Goal: Task Accomplishment & Management: Use online tool/utility

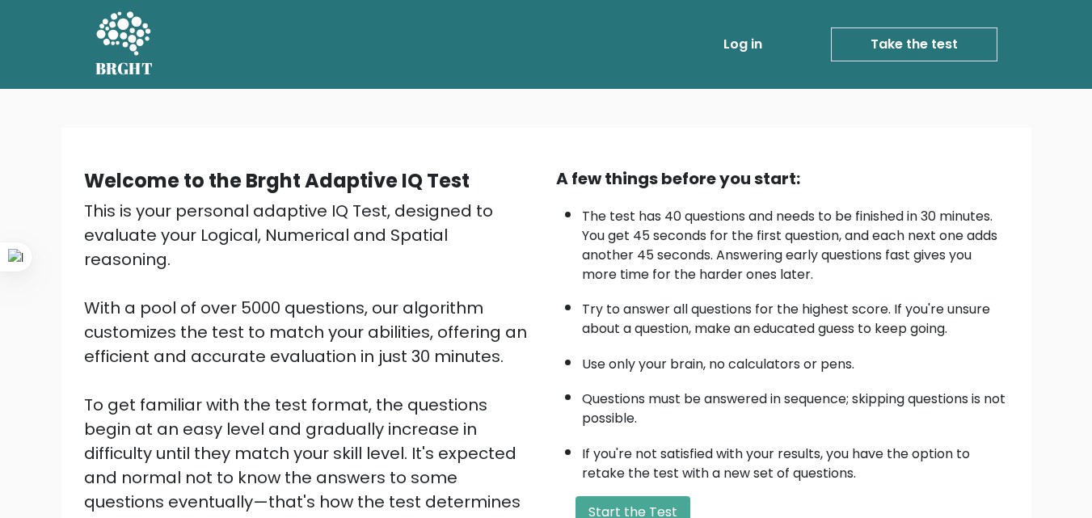
scroll to position [173, 0]
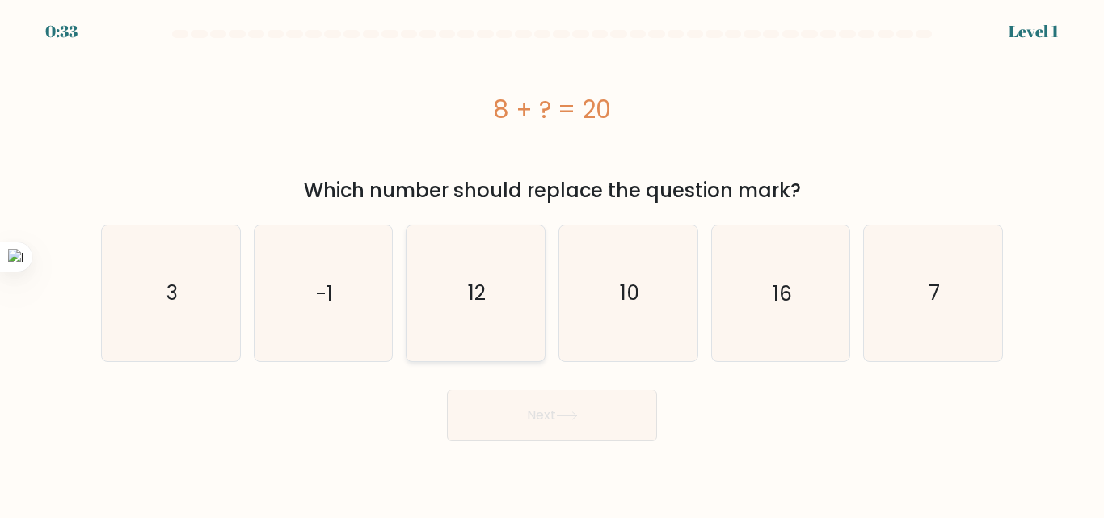
click at [504, 283] on icon "12" at bounding box center [475, 292] width 135 height 135
click at [552, 263] on input "c. 12" at bounding box center [552, 261] width 1 height 4
radio input "true"
click at [557, 399] on button "Next" at bounding box center [552, 416] width 210 height 52
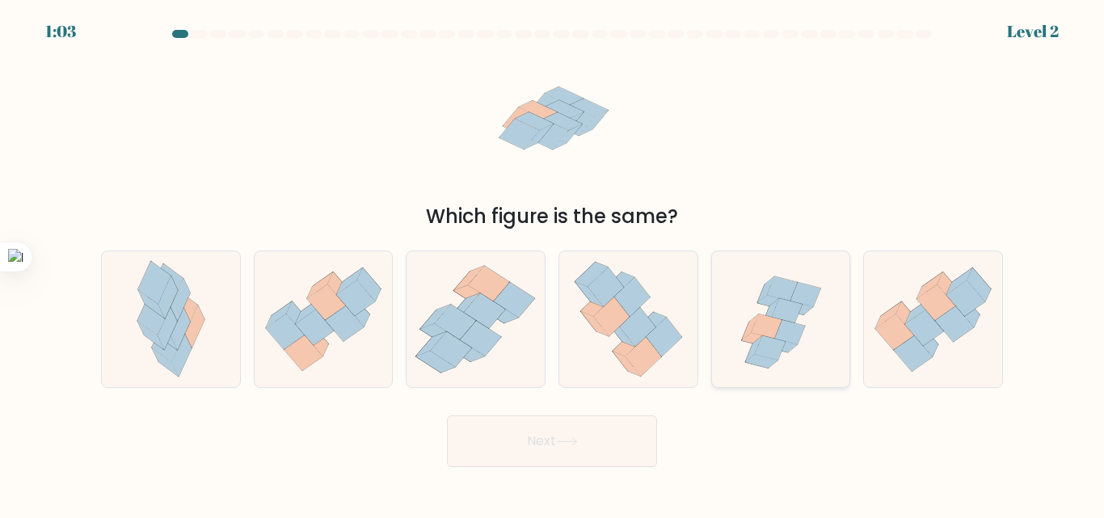
click at [804, 340] on icon at bounding box center [781, 319] width 138 height 133
click at [553, 263] on input "e." at bounding box center [552, 261] width 1 height 4
radio input "true"
click at [602, 453] on button "Next" at bounding box center [552, 441] width 210 height 52
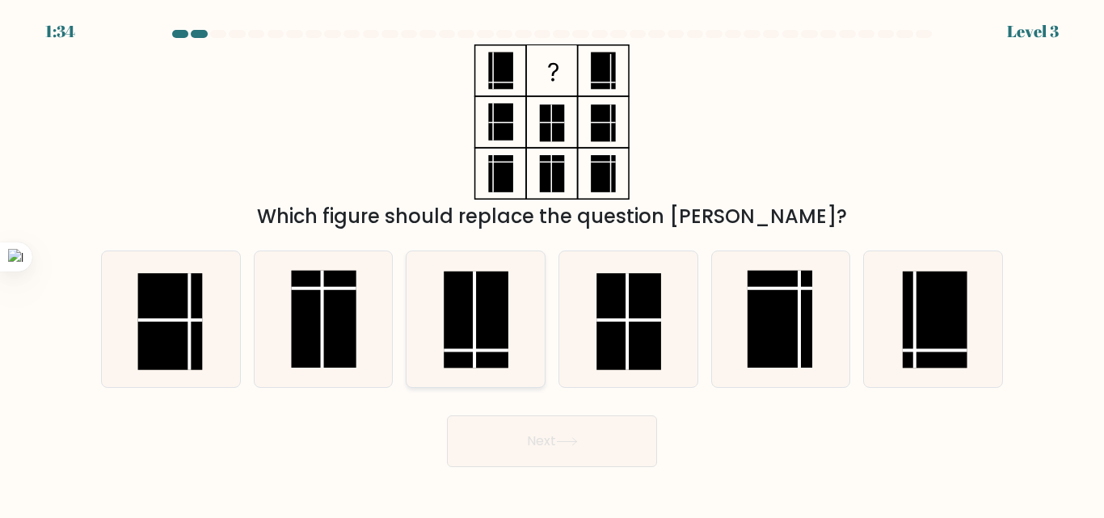
click at [493, 355] on rect at bounding box center [476, 320] width 65 height 97
click at [552, 263] on input "c." at bounding box center [552, 261] width 1 height 4
radio input "true"
click at [609, 455] on button "Next" at bounding box center [552, 441] width 210 height 52
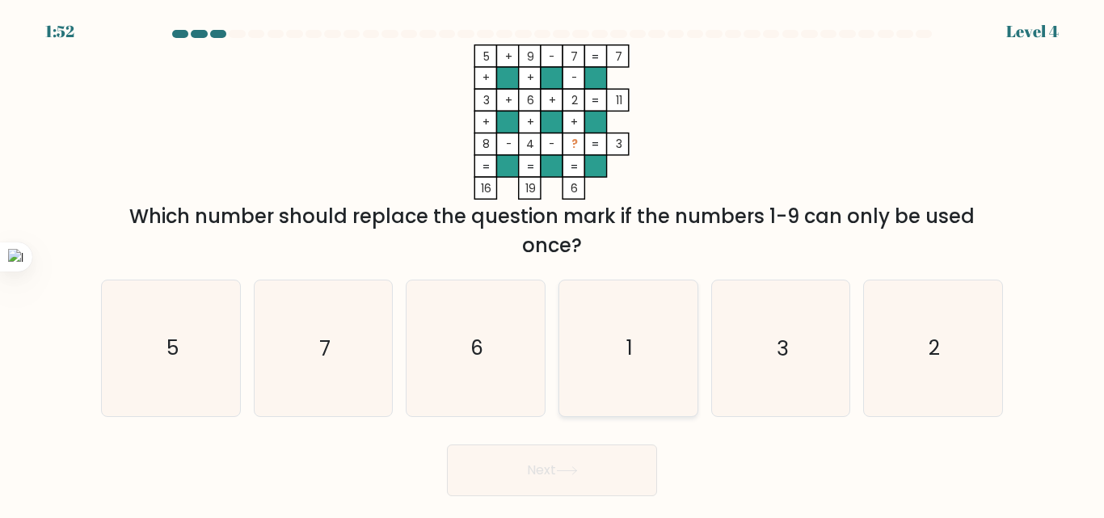
click at [600, 379] on icon "1" at bounding box center [628, 347] width 135 height 135
click at [553, 263] on input "d. 1" at bounding box center [552, 261] width 1 height 4
radio input "true"
click at [555, 452] on button "Next" at bounding box center [552, 470] width 210 height 52
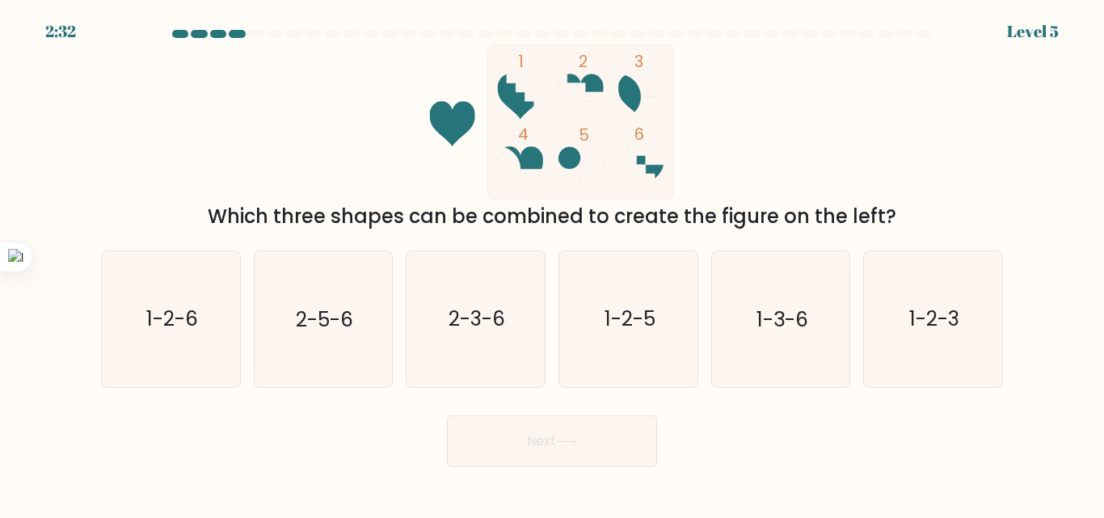
click at [575, 200] on div "1 2 3 4 5 6 Which three shapes can be combined to create the figure on the left?" at bounding box center [551, 137] width 921 height 187
click at [85, 278] on form at bounding box center [552, 248] width 1104 height 437
click at [138, 293] on icon "1-2-6" at bounding box center [170, 318] width 135 height 135
click at [552, 263] on input "a. 1-2-6" at bounding box center [552, 261] width 1 height 4
radio input "true"
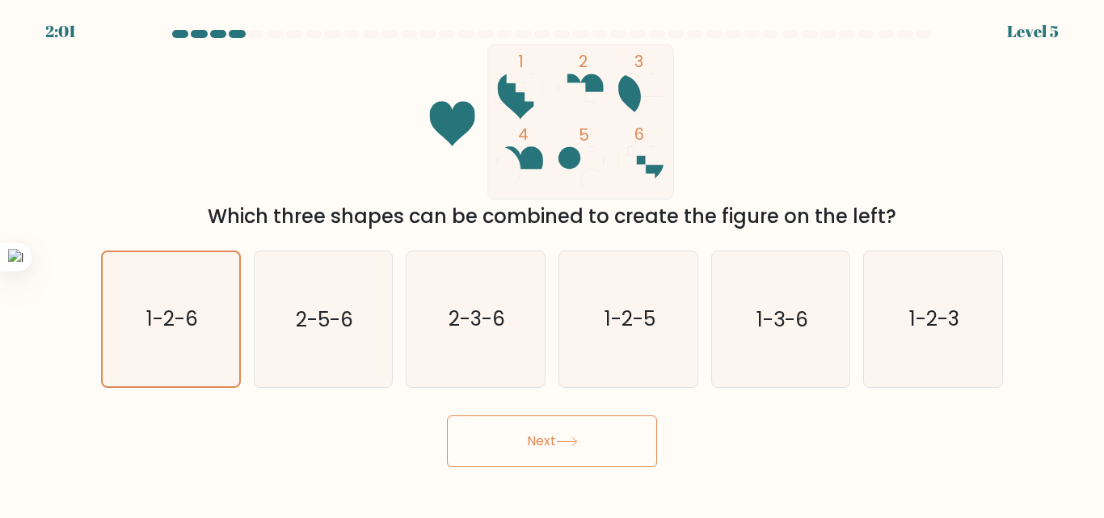
click at [604, 454] on button "Next" at bounding box center [552, 441] width 210 height 52
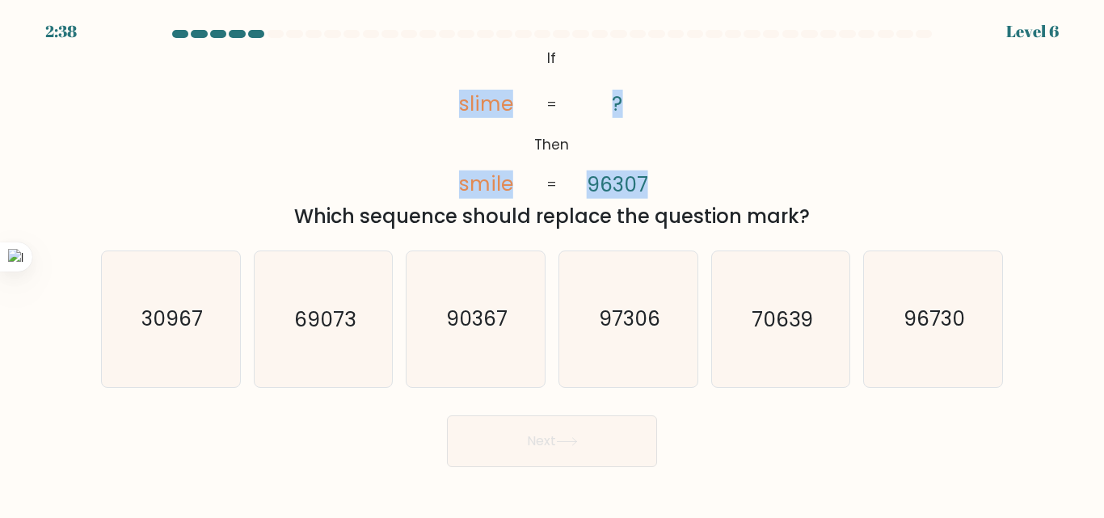
drag, startPoint x: 457, startPoint y: 107, endPoint x: 646, endPoint y: 189, distance: 206.3
click at [646, 189] on icon "@import url('[URL][DOMAIN_NAME]); If Then slime smile ? 96307 = =" at bounding box center [552, 121] width 252 height 155
click at [665, 105] on icon "@import url('[URL][DOMAIN_NAME]); If Then slime smile ? 96307 = =" at bounding box center [552, 121] width 252 height 155
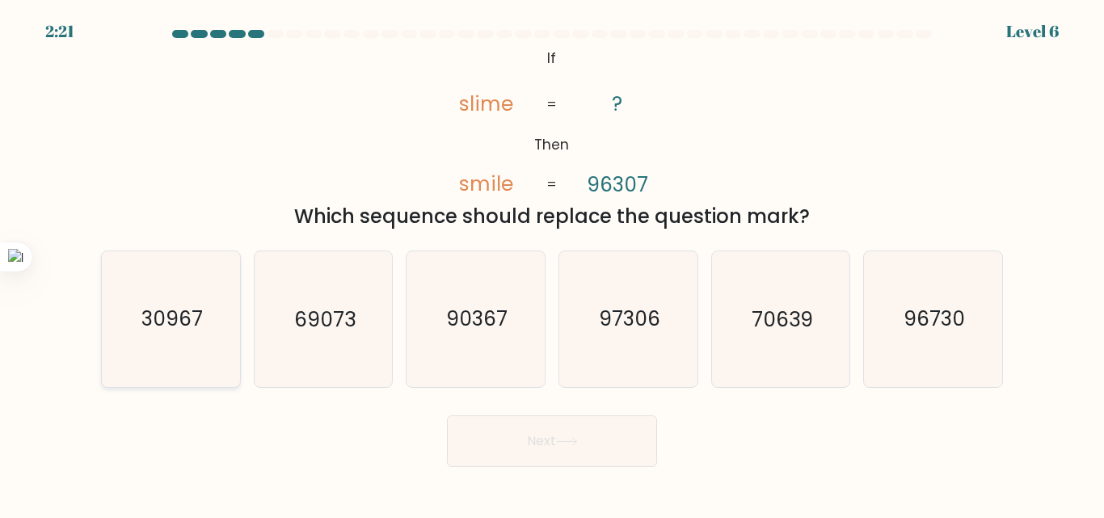
click at [158, 368] on icon "30967" at bounding box center [170, 318] width 135 height 135
click at [552, 263] on input "a. 30967" at bounding box center [552, 261] width 1 height 4
radio input "true"
click at [510, 436] on button "Next" at bounding box center [552, 441] width 210 height 52
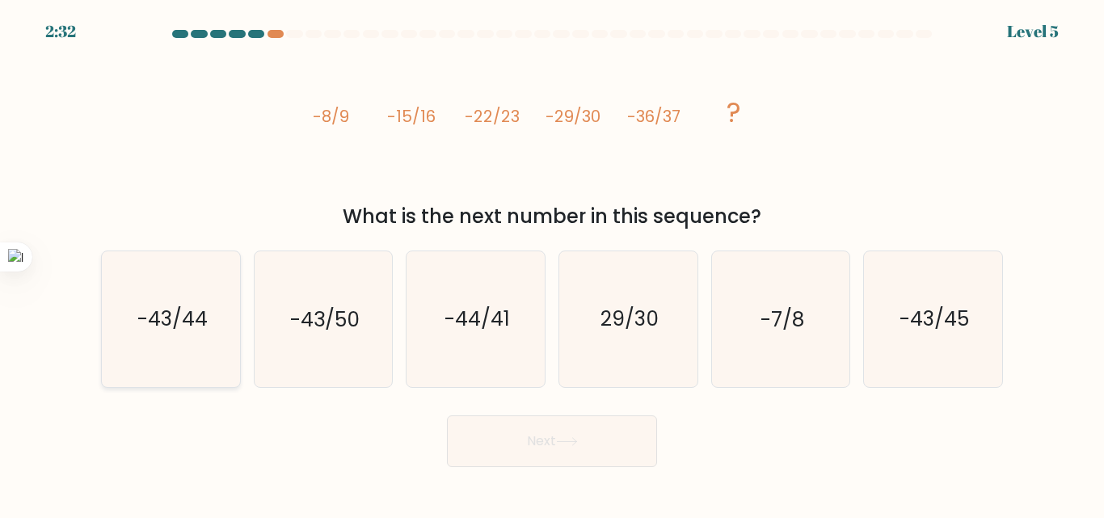
click at [219, 337] on icon "-43/44" at bounding box center [170, 318] width 135 height 135
click at [552, 263] on input "a. -43/44" at bounding box center [552, 261] width 1 height 4
radio input "true"
click at [577, 459] on button "Next" at bounding box center [552, 441] width 210 height 52
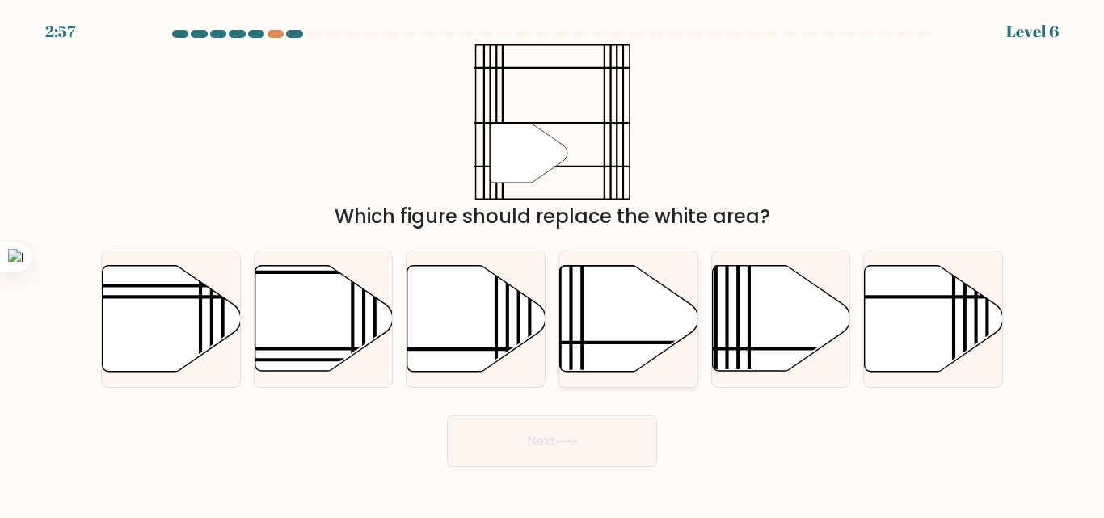
click at [609, 314] on icon at bounding box center [629, 319] width 138 height 106
click at [553, 263] on input "d." at bounding box center [552, 261] width 1 height 4
radio input "true"
click at [617, 442] on button "Next" at bounding box center [552, 441] width 210 height 52
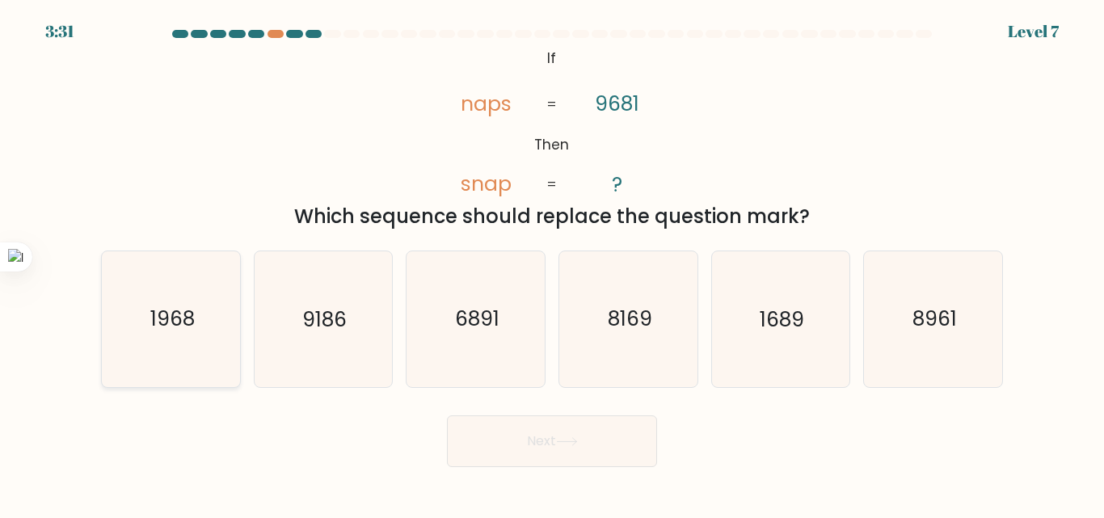
click at [209, 297] on icon "1968" at bounding box center [170, 318] width 135 height 135
click at [552, 263] on input "a. 1968" at bounding box center [552, 261] width 1 height 4
radio input "true"
click at [536, 449] on button "Next" at bounding box center [552, 441] width 210 height 52
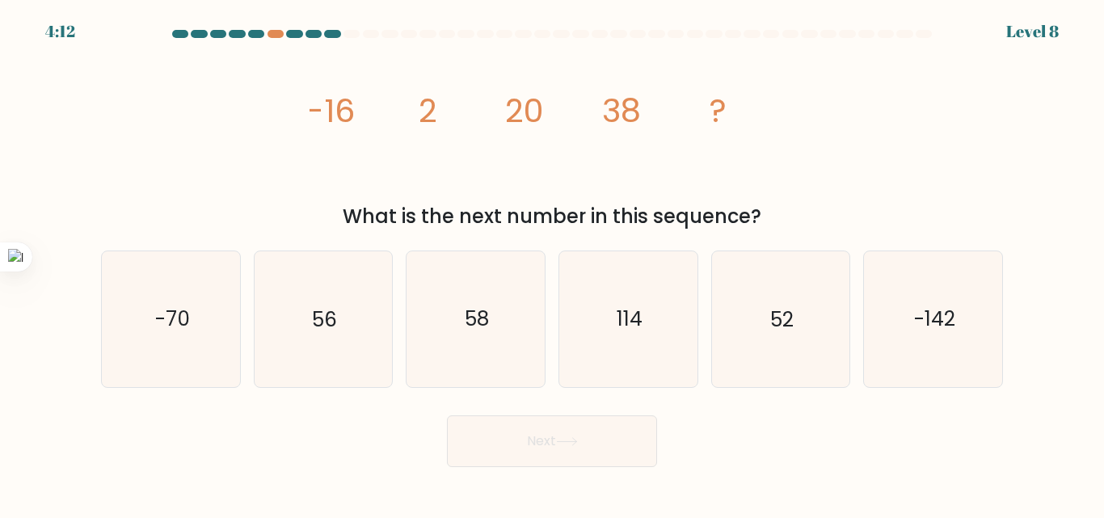
click at [276, 29] on div "4:12 Level 8" at bounding box center [552, 22] width 1104 height 44
click at [271, 35] on div at bounding box center [275, 34] width 16 height 8
click at [273, 34] on div at bounding box center [275, 34] width 16 height 8
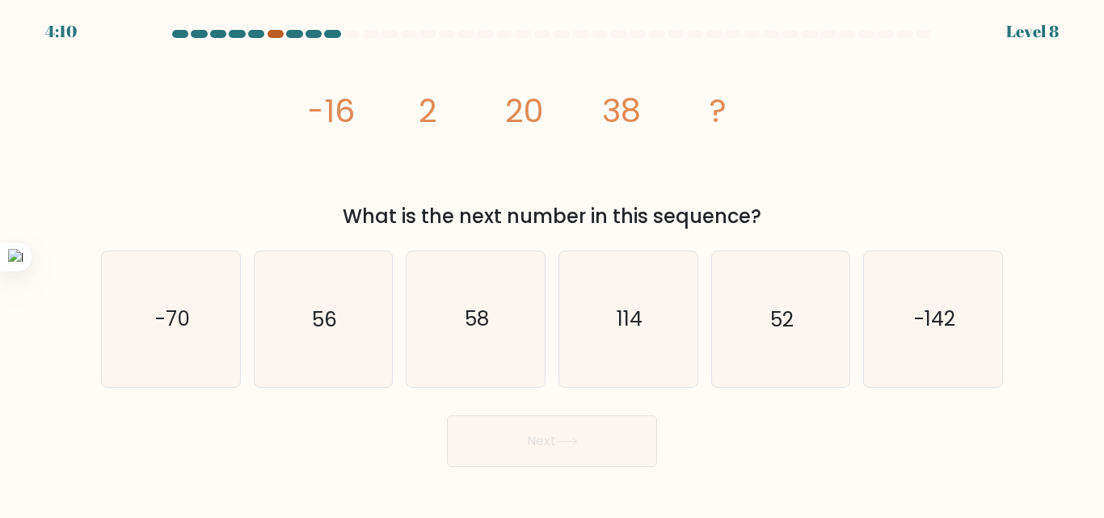
click at [273, 34] on div at bounding box center [275, 34] width 16 height 8
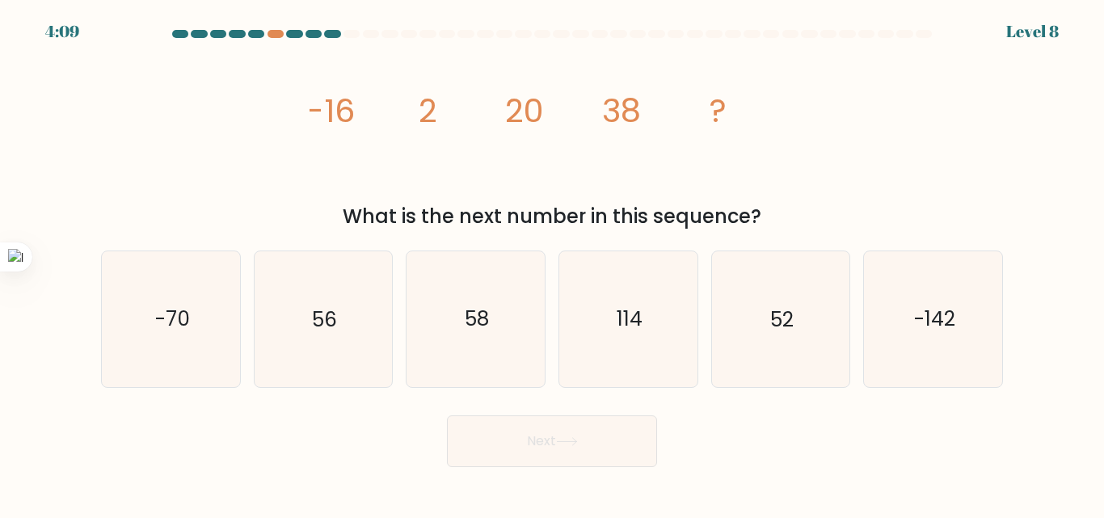
click at [346, 34] on div at bounding box center [351, 34] width 16 height 8
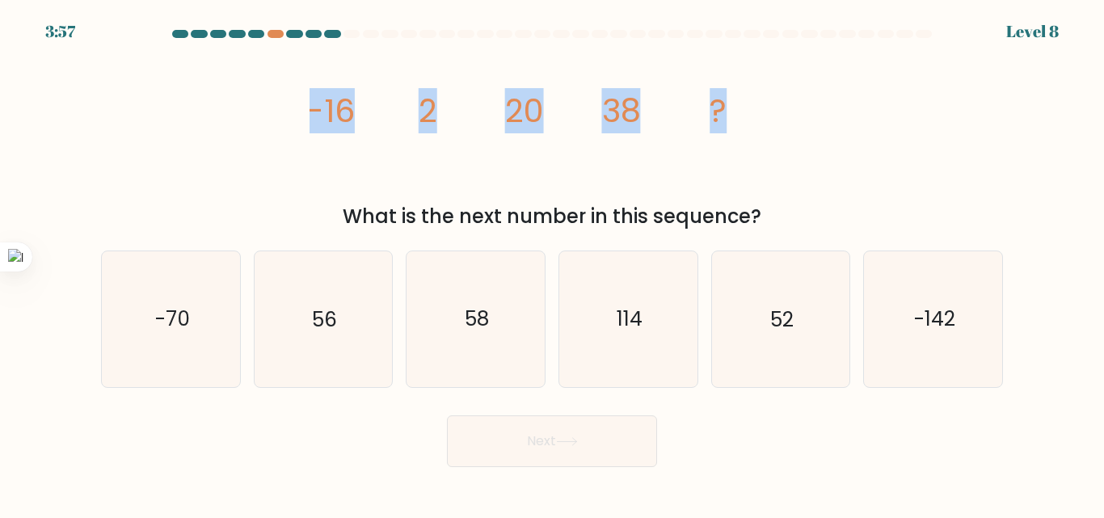
drag, startPoint x: 314, startPoint y: 113, endPoint x: 763, endPoint y: 127, distance: 449.5
click at [767, 125] on icon "image/svg+xml -16 2 20 38 ?" at bounding box center [552, 121] width 485 height 155
copy g "-16 2 20 38 ?"
click at [547, 154] on icon "image/svg+xml -16 2 20 38 ?" at bounding box center [552, 121] width 485 height 155
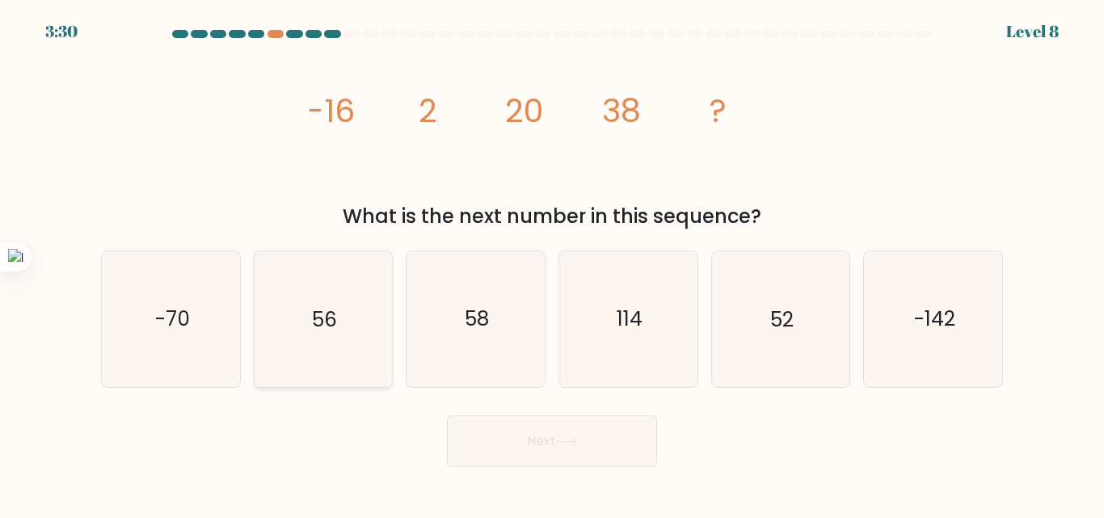
click at [344, 342] on icon "56" at bounding box center [322, 318] width 135 height 135
click at [552, 263] on input "b. 56" at bounding box center [552, 261] width 1 height 4
radio input "true"
click at [537, 447] on button "Next" at bounding box center [552, 441] width 210 height 52
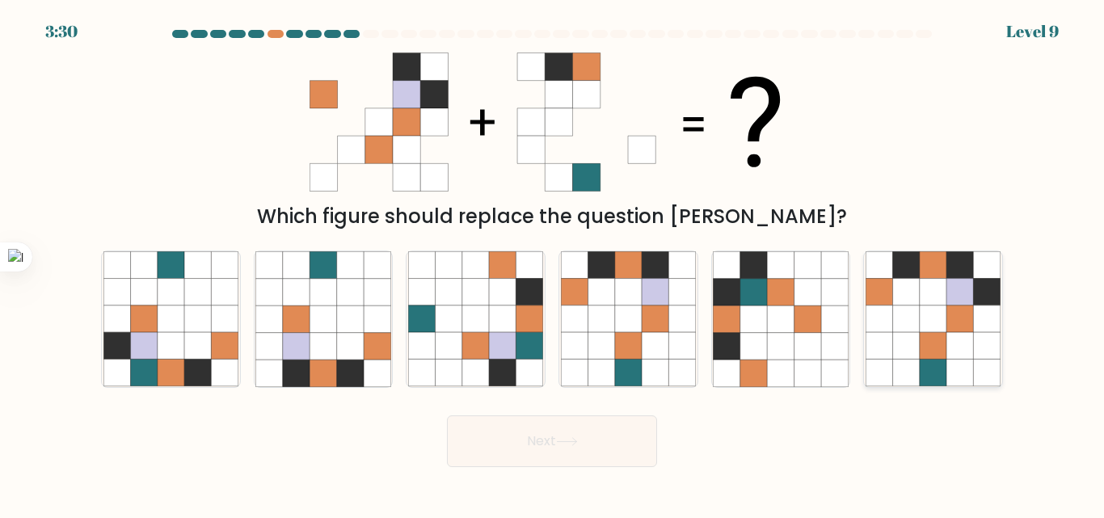
click at [924, 316] on icon at bounding box center [933, 319] width 27 height 27
click at [553, 263] on input "f." at bounding box center [552, 261] width 1 height 4
radio input "true"
drag, startPoint x: 554, startPoint y: 450, endPoint x: 519, endPoint y: 439, distance: 37.3
click at [519, 439] on button "Next" at bounding box center [552, 441] width 210 height 52
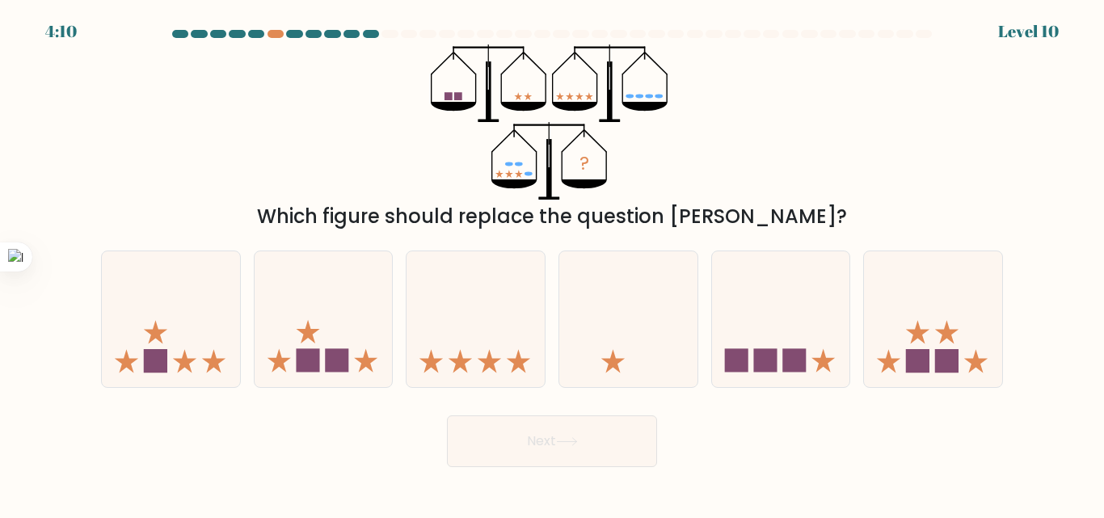
click at [714, 126] on div "? Which figure should replace the question mark?" at bounding box center [551, 137] width 921 height 187
click at [270, 29] on div "4:07 Level 10" at bounding box center [552, 22] width 1104 height 44
click at [278, 33] on div at bounding box center [275, 34] width 16 height 8
click at [958, 361] on rect at bounding box center [946, 360] width 23 height 23
click at [553, 263] on input "f." at bounding box center [552, 261] width 1 height 4
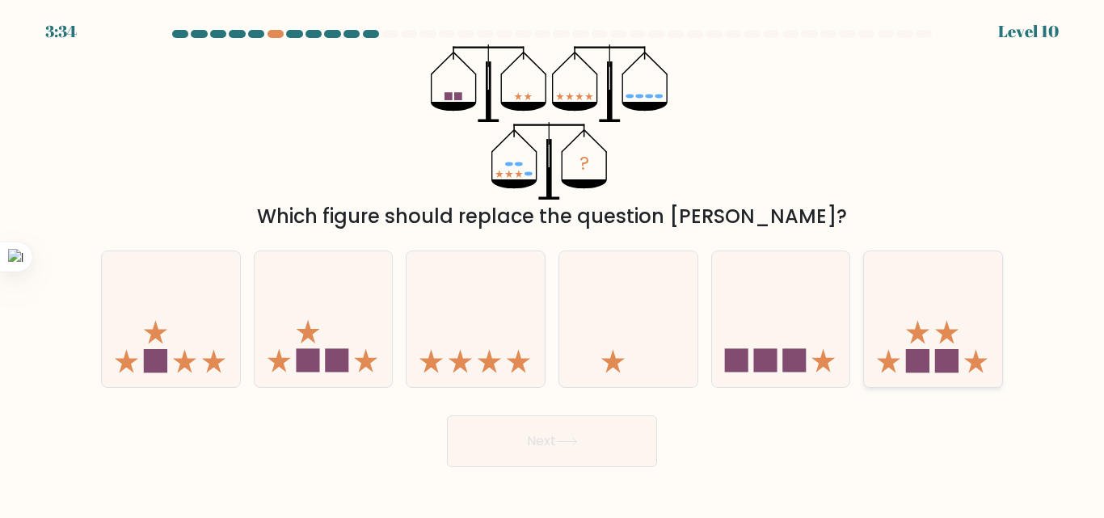
radio input "true"
click at [615, 439] on button "Next" at bounding box center [552, 441] width 210 height 52
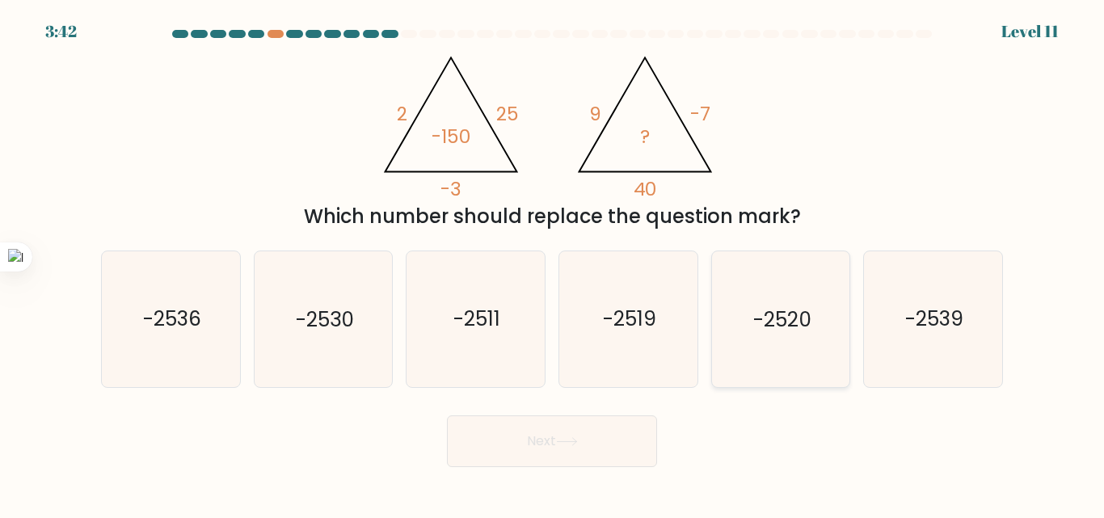
click at [815, 316] on icon "-2520" at bounding box center [780, 318] width 135 height 135
click at [553, 263] on input "e. -2520" at bounding box center [552, 261] width 1 height 4
radio input "true"
click at [610, 453] on button "Next" at bounding box center [552, 441] width 210 height 52
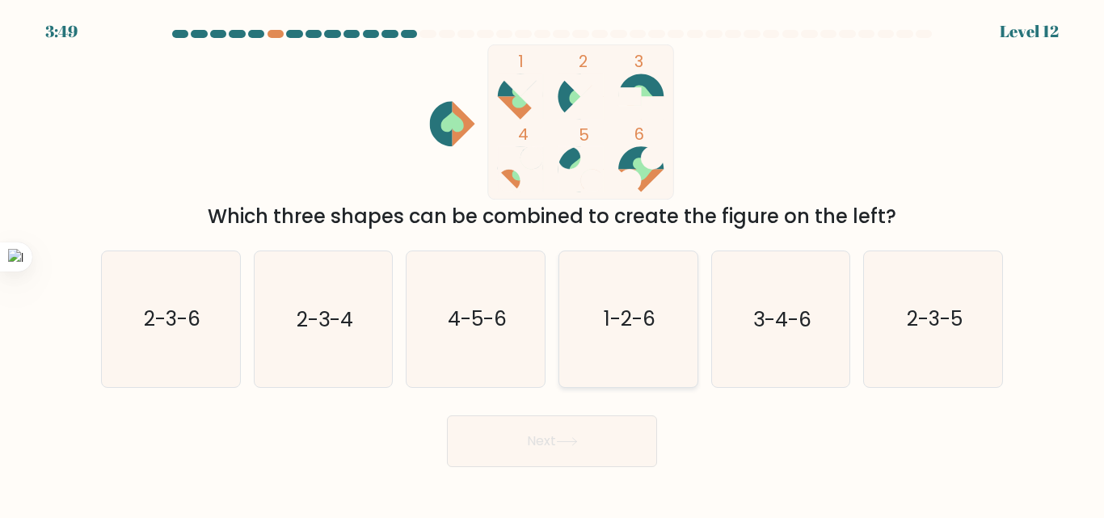
click at [669, 304] on icon "1-2-6" at bounding box center [628, 318] width 135 height 135
click at [553, 263] on input "d. 1-2-6" at bounding box center [552, 261] width 1 height 4
radio input "true"
click at [574, 439] on icon at bounding box center [567, 441] width 22 height 9
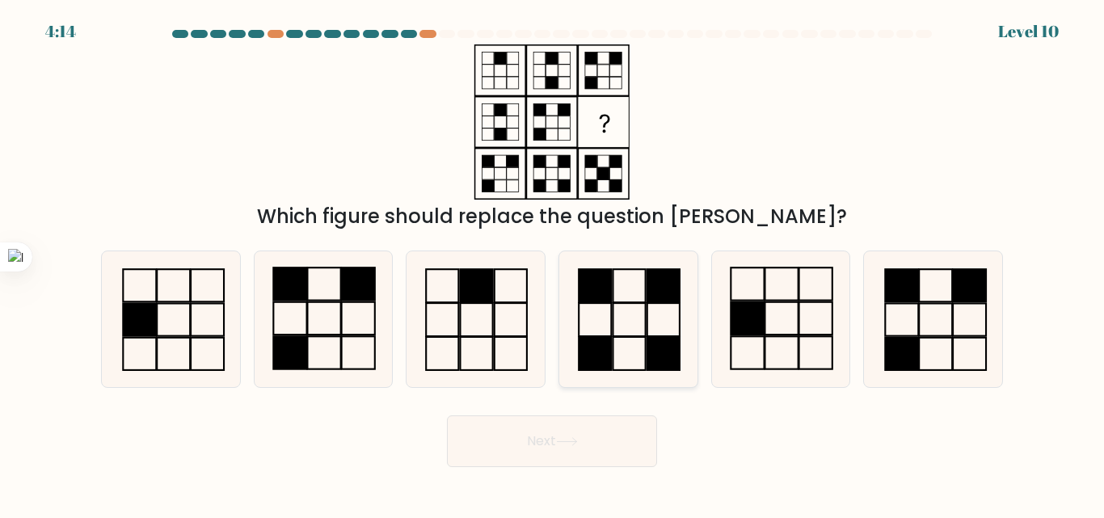
click at [661, 342] on rect at bounding box center [663, 354] width 32 height 33
click at [553, 263] on input "d." at bounding box center [552, 261] width 1 height 4
radio input "true"
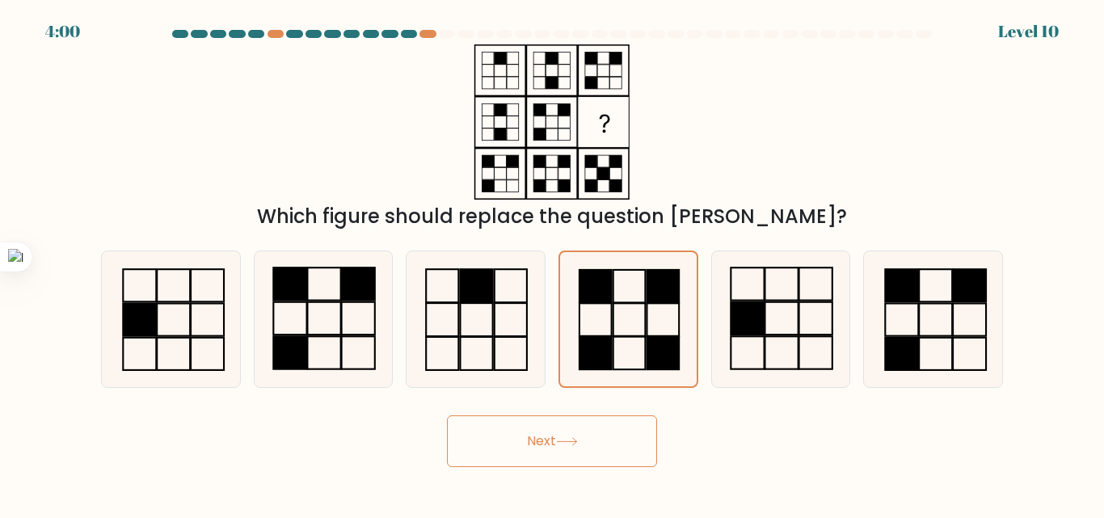
click at [608, 459] on button "Next" at bounding box center [552, 441] width 210 height 52
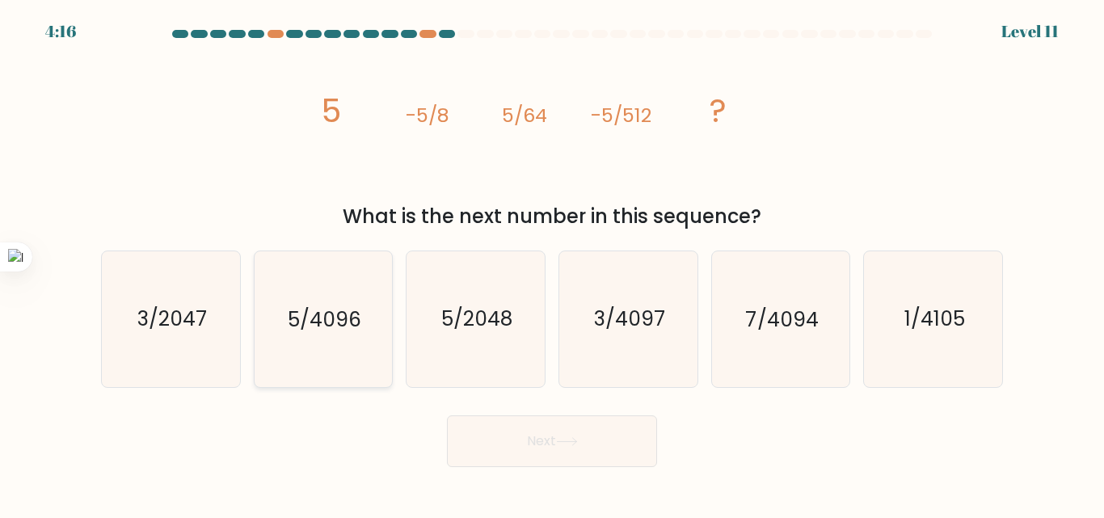
click at [340, 306] on text "5/4096" at bounding box center [325, 319] width 74 height 28
click at [552, 263] on input "b. 5/4096" at bounding box center [552, 261] width 1 height 4
radio input "true"
click at [589, 445] on button "Next" at bounding box center [552, 441] width 210 height 52
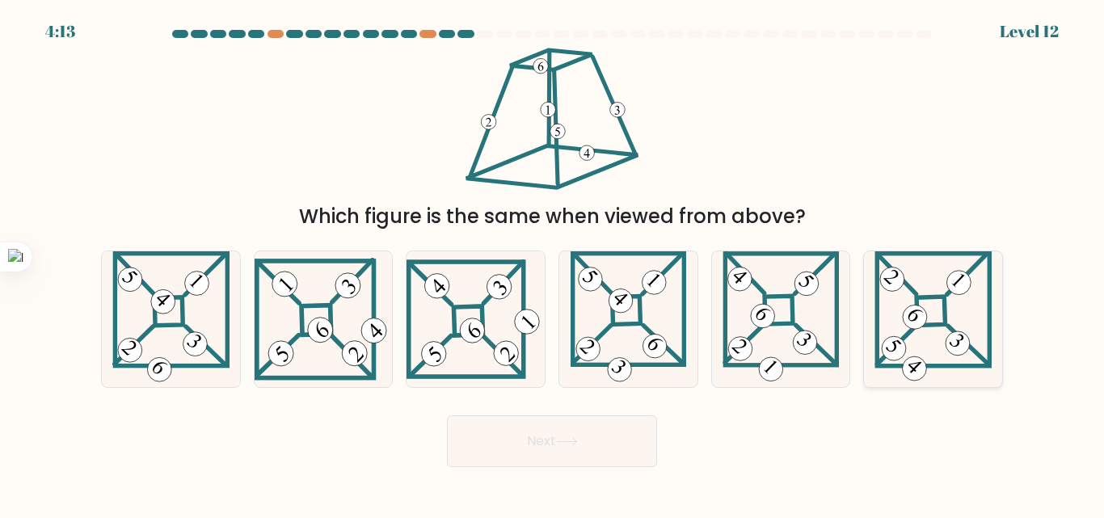
click at [931, 369] on icon at bounding box center [933, 318] width 118 height 135
click at [553, 263] on input "f." at bounding box center [552, 261] width 1 height 4
radio input "true"
click at [619, 456] on button "Next" at bounding box center [552, 441] width 210 height 52
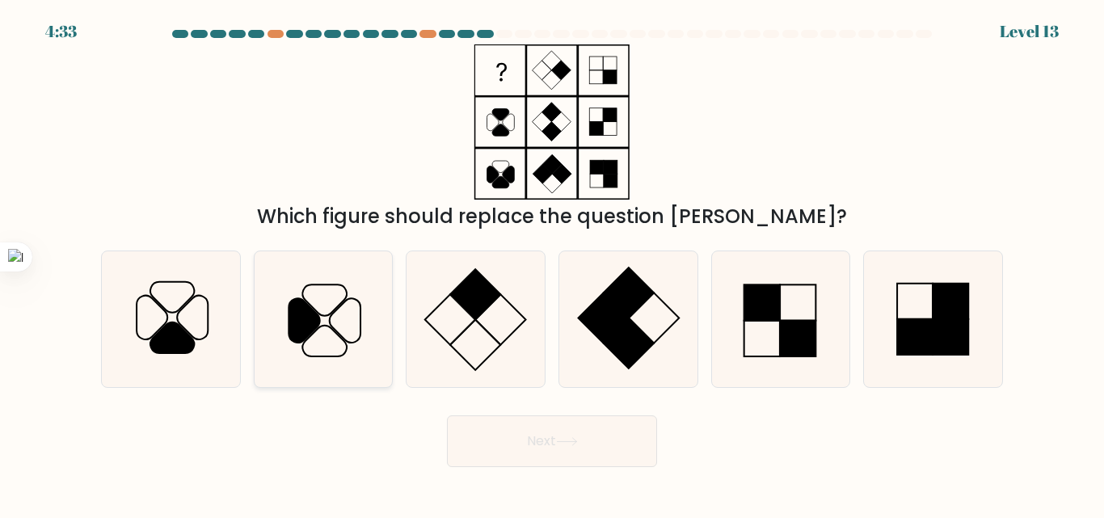
click at [329, 346] on icon at bounding box center [322, 318] width 135 height 135
click at [552, 263] on input "b." at bounding box center [552, 261] width 1 height 4
radio input "true"
click at [513, 448] on button "Next" at bounding box center [552, 441] width 210 height 52
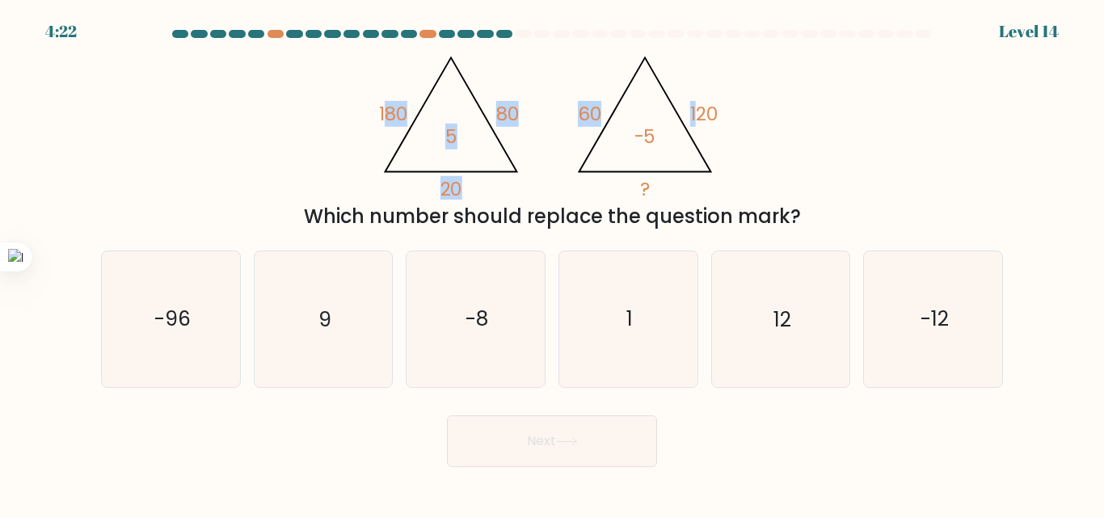
drag, startPoint x: 432, startPoint y: 86, endPoint x: 701, endPoint y: 141, distance: 274.8
click at [701, 141] on icon "@import url('[URL][DOMAIN_NAME]); 180 80 20 5 @import url('[URL][DOMAIN_NAME]);…" at bounding box center [551, 121] width 357 height 155
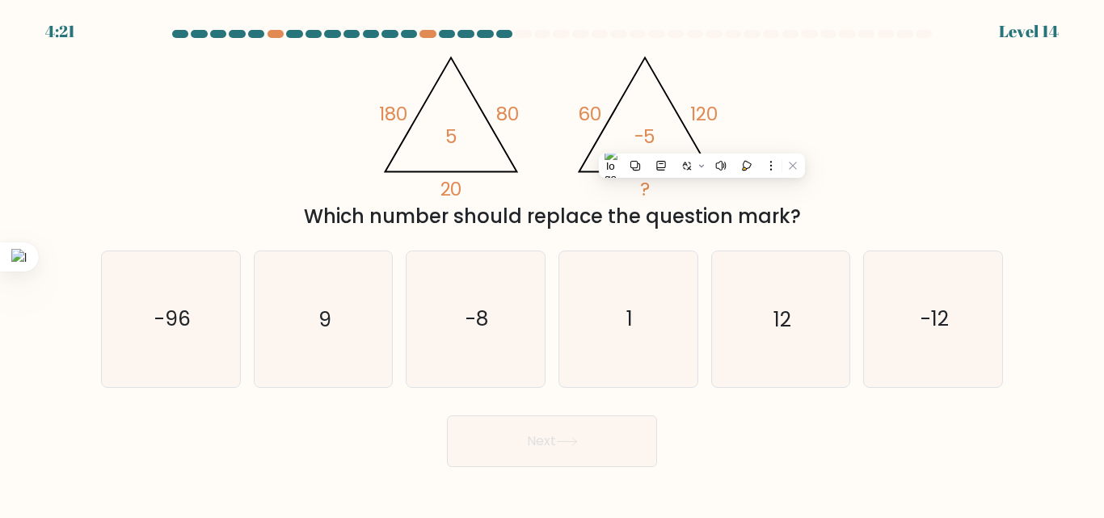
click at [751, 116] on div "@import url('[URL][DOMAIN_NAME]); 180 80 20 5 @import url('[URL][DOMAIN_NAME]);…" at bounding box center [551, 137] width 921 height 187
click at [834, 346] on icon "12" at bounding box center [780, 318] width 135 height 135
click at [553, 263] on input "e. 12" at bounding box center [552, 261] width 1 height 4
radio input "true"
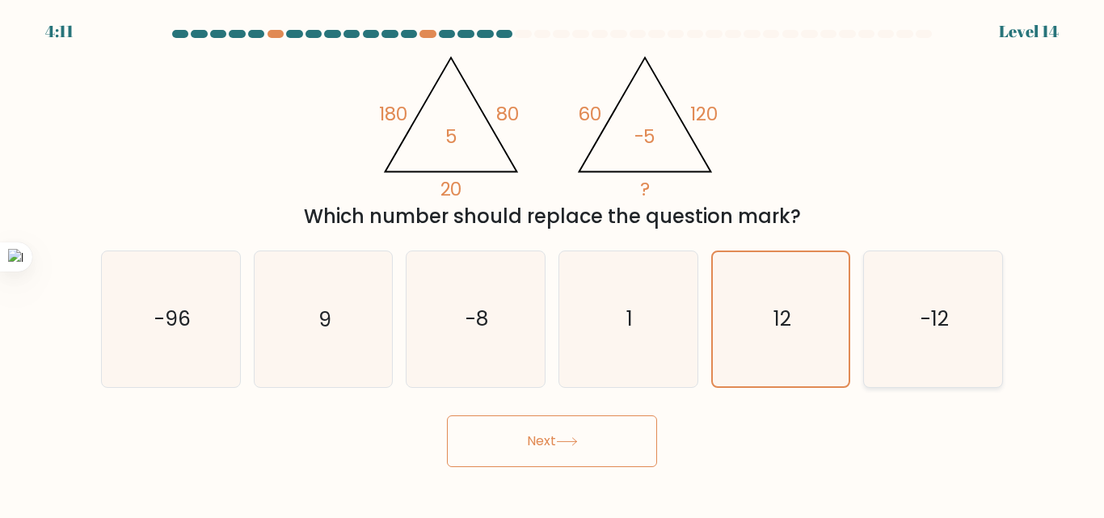
click at [943, 319] on text "-12" at bounding box center [934, 319] width 28 height 28
click at [553, 263] on input "f. -12" at bounding box center [552, 261] width 1 height 4
radio input "true"
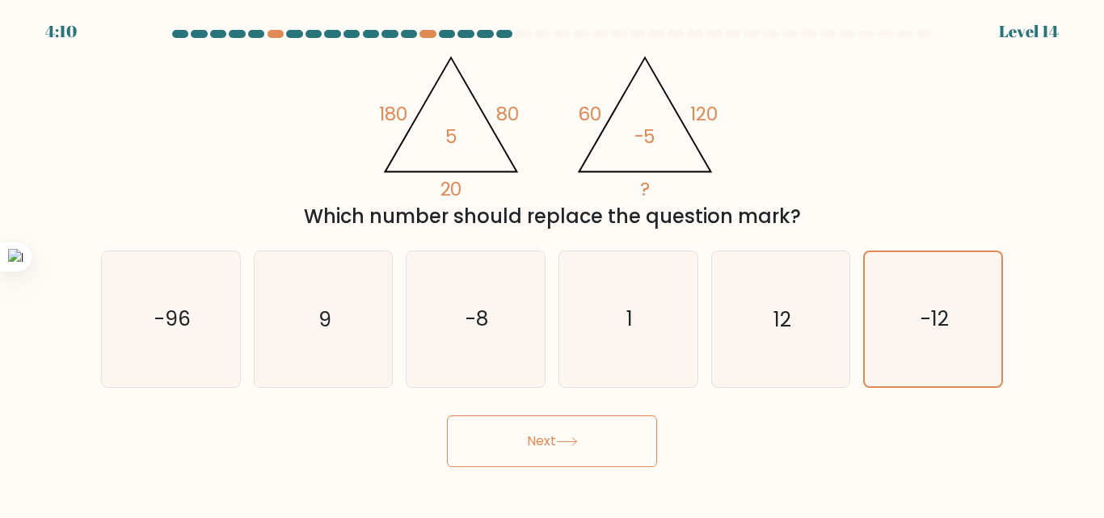
click at [637, 440] on button "Next" at bounding box center [552, 441] width 210 height 52
click at [579, 453] on button "Next" at bounding box center [552, 441] width 210 height 52
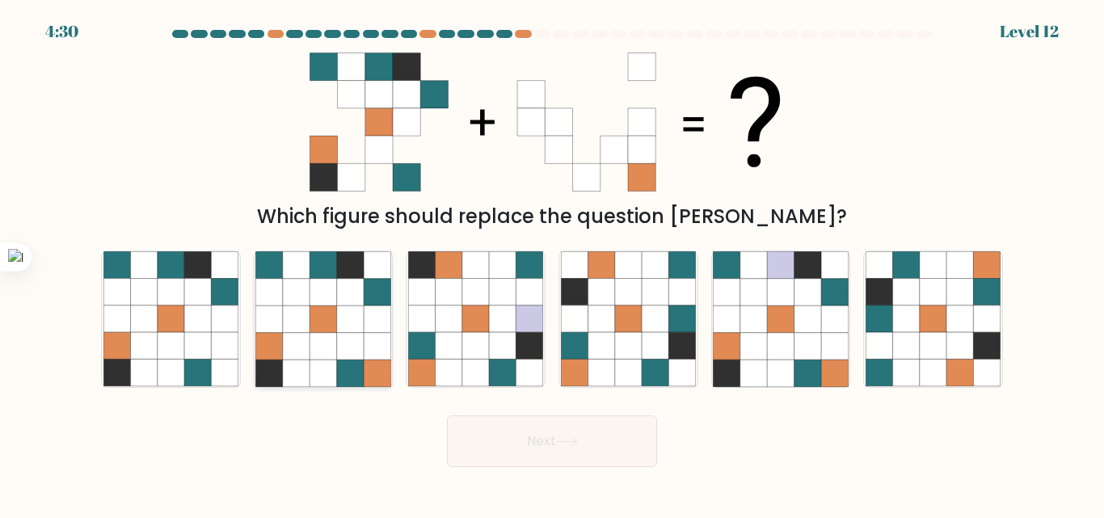
click at [377, 363] on icon at bounding box center [377, 373] width 27 height 27
click at [552, 263] on input "b." at bounding box center [552, 261] width 1 height 4
radio input "true"
click at [520, 449] on button "Next" at bounding box center [552, 441] width 210 height 52
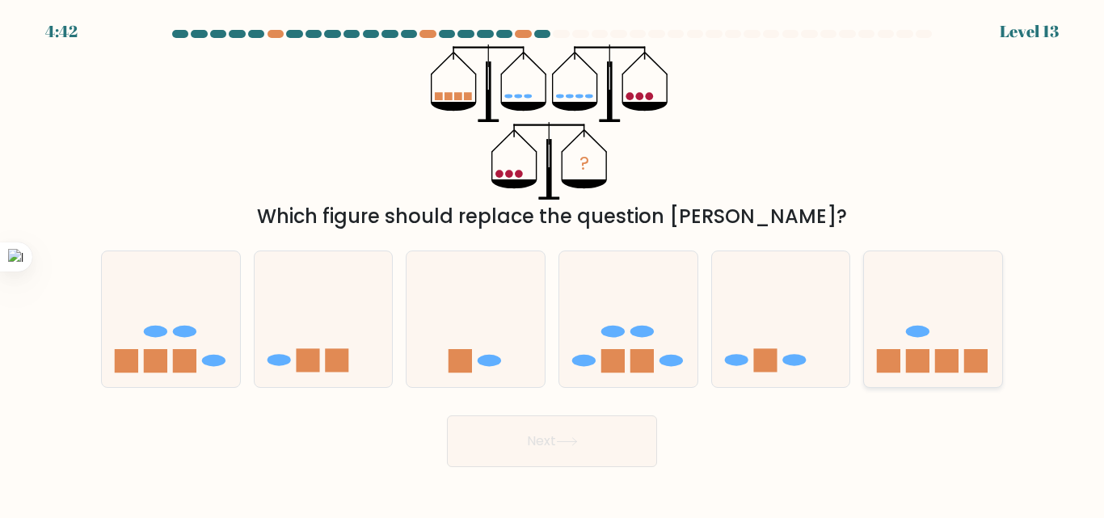
click at [976, 337] on icon at bounding box center [933, 319] width 138 height 114
click at [553, 263] on input "f." at bounding box center [552, 261] width 1 height 4
radio input "true"
click at [613, 443] on button "Next" at bounding box center [552, 441] width 210 height 52
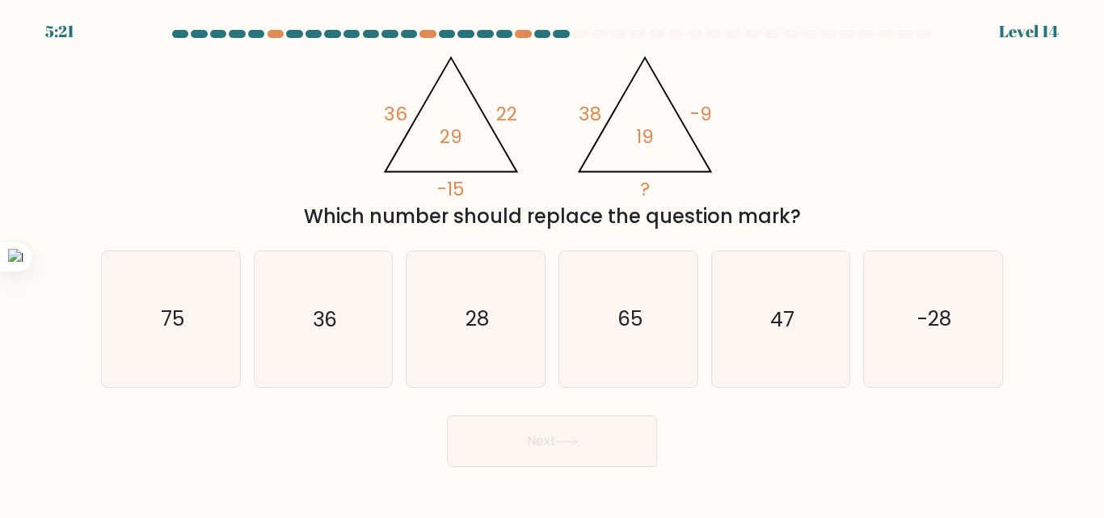
click at [856, 199] on div "@import url('[URL][DOMAIN_NAME]); 36 22 -15 29 @import url('[URL][DOMAIN_NAME])…" at bounding box center [551, 137] width 921 height 187
click at [509, 288] on icon "28" at bounding box center [475, 318] width 135 height 135
click at [552, 263] on input "c. 28" at bounding box center [552, 261] width 1 height 4
radio input "true"
click at [543, 425] on button "Next" at bounding box center [552, 441] width 210 height 52
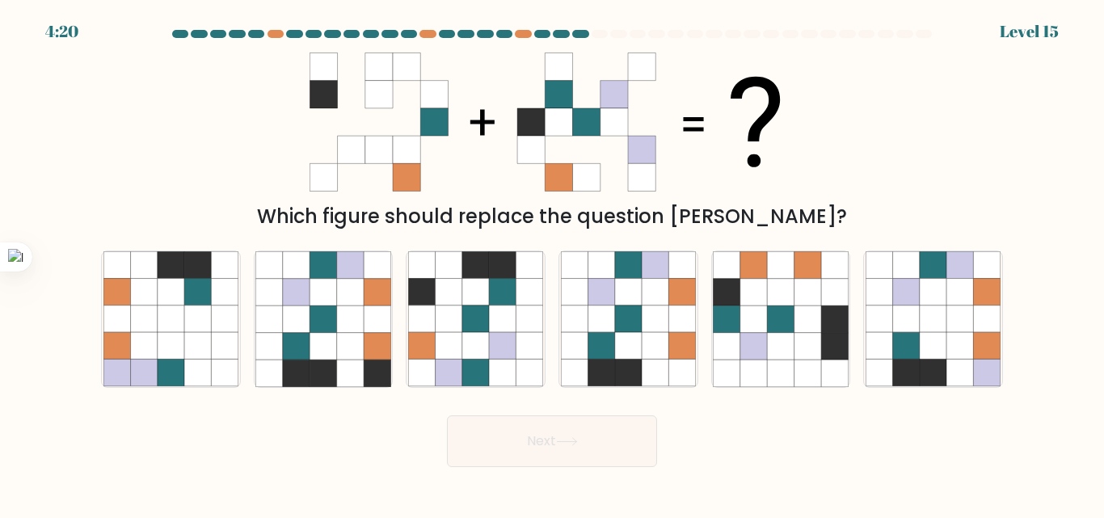
click at [547, 436] on button "Next" at bounding box center [552, 441] width 210 height 52
click at [919, 138] on div "Which figure should replace the question [PERSON_NAME]?" at bounding box center [551, 137] width 921 height 187
click at [1006, 306] on div "f." at bounding box center [933, 319] width 153 height 137
click at [623, 338] on icon at bounding box center [628, 346] width 27 height 27
click at [553, 263] on input "d." at bounding box center [552, 261] width 1 height 4
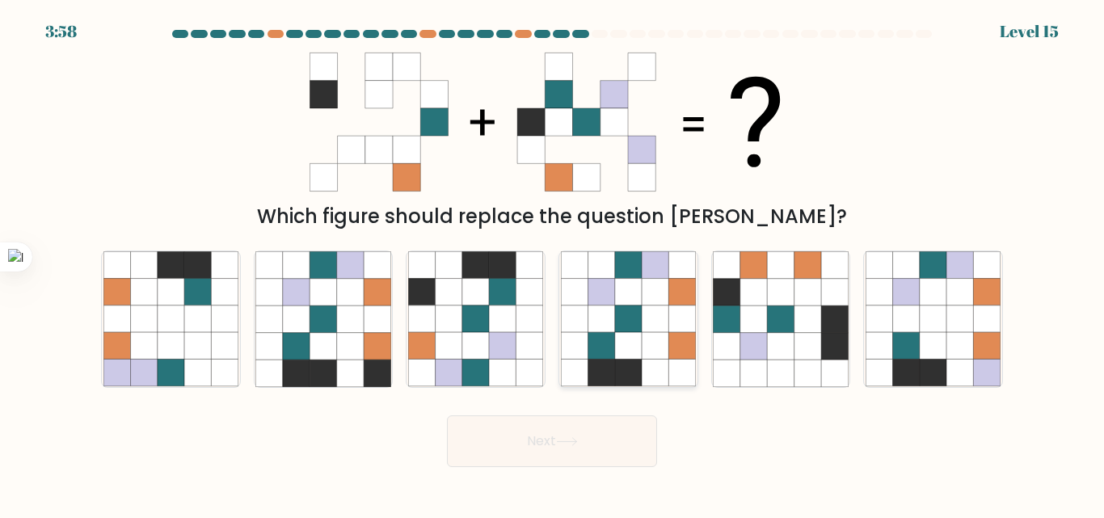
radio input "true"
click at [591, 423] on button "Next" at bounding box center [552, 441] width 210 height 52
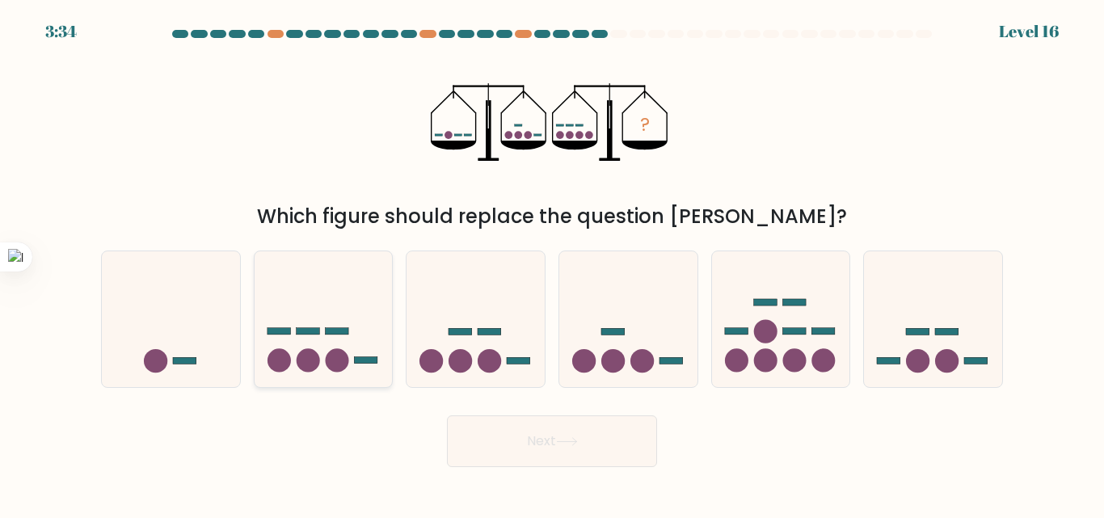
click at [377, 337] on icon at bounding box center [324, 319] width 138 height 114
click at [552, 263] on input "b." at bounding box center [552, 261] width 1 height 4
radio input "true"
click at [493, 331] on rect at bounding box center [489, 332] width 23 height 6
click at [552, 263] on input "c." at bounding box center [552, 261] width 1 height 4
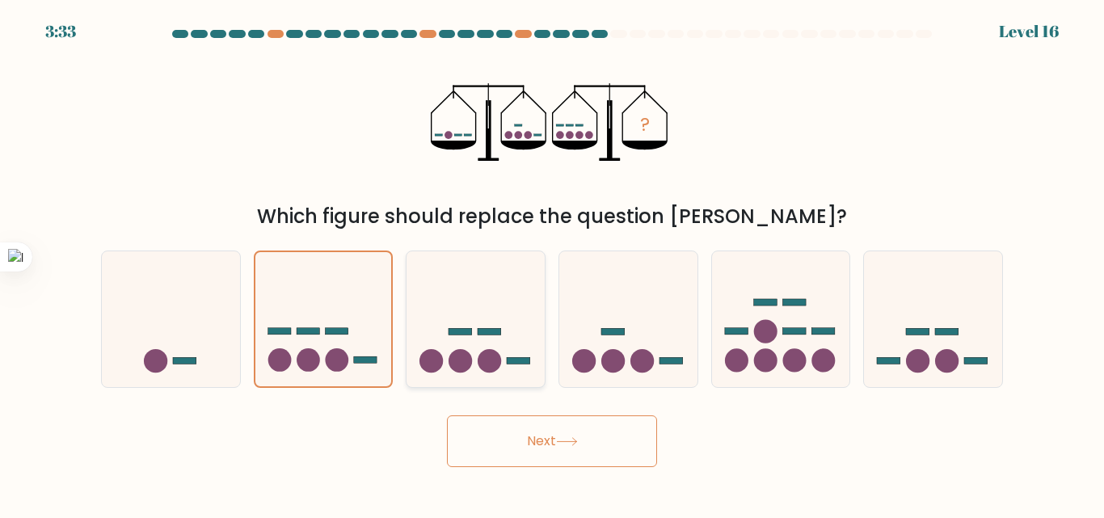
radio input "true"
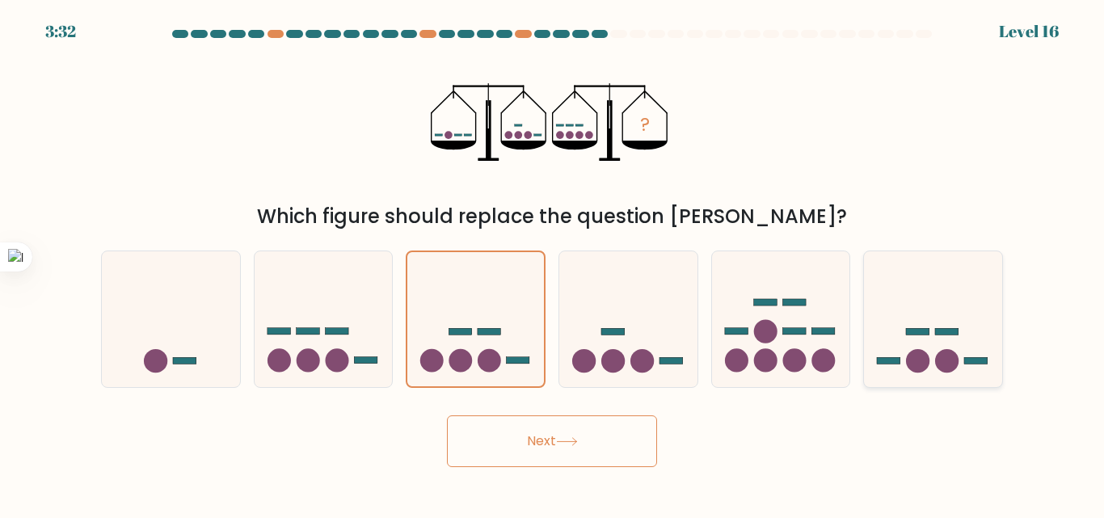
click at [959, 326] on icon at bounding box center [933, 319] width 138 height 114
click at [553, 263] on input "f." at bounding box center [552, 261] width 1 height 4
radio input "true"
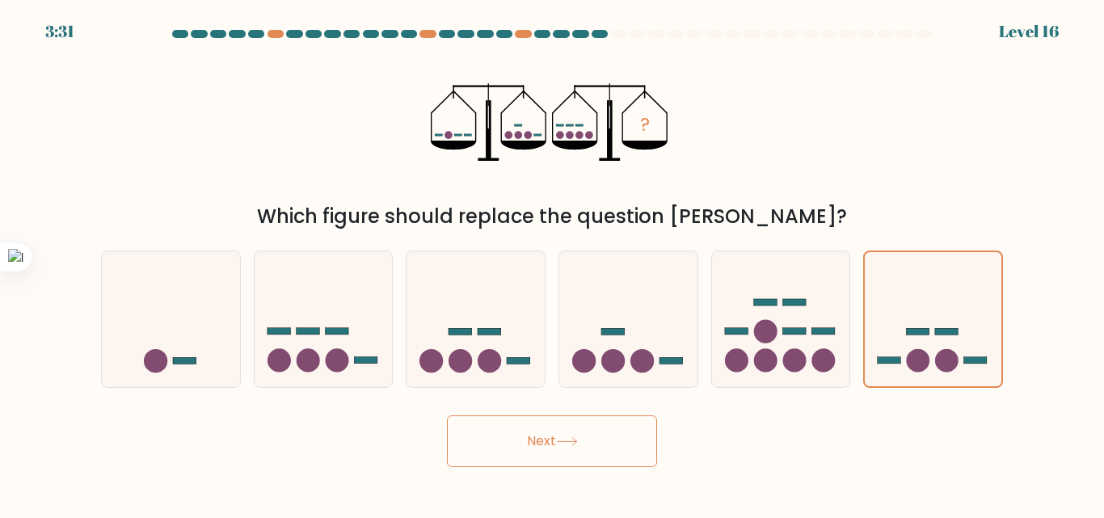
click at [575, 437] on icon at bounding box center [567, 441] width 22 height 9
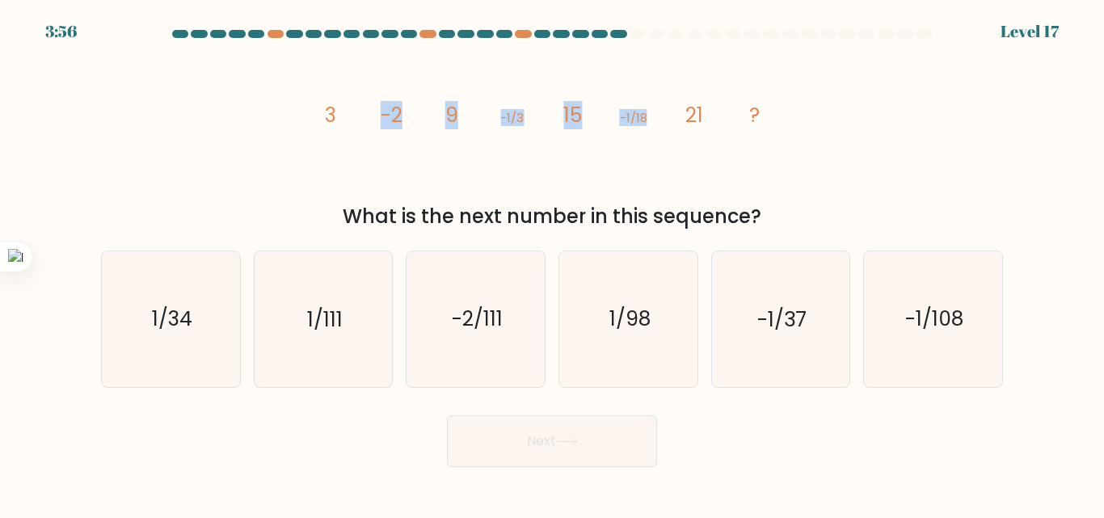
drag, startPoint x: 333, startPoint y: 131, endPoint x: 655, endPoint y: 171, distance: 324.2
click at [655, 171] on icon "image/svg+xml 3 -2 9 -1/3 15 -1/18 21 ?" at bounding box center [552, 121] width 485 height 155
click at [647, 175] on icon "image/svg+xml 3 -2 9 -1/3 15 -1/18 21 ?" at bounding box center [552, 121] width 485 height 155
drag, startPoint x: 290, startPoint y: 107, endPoint x: 780, endPoint y: 216, distance: 501.7
click at [780, 216] on div "image/svg+xml 3 -2 9 -1/3 15 -1/18 21 ? What is the next number in this sequenc…" at bounding box center [551, 137] width 921 height 187
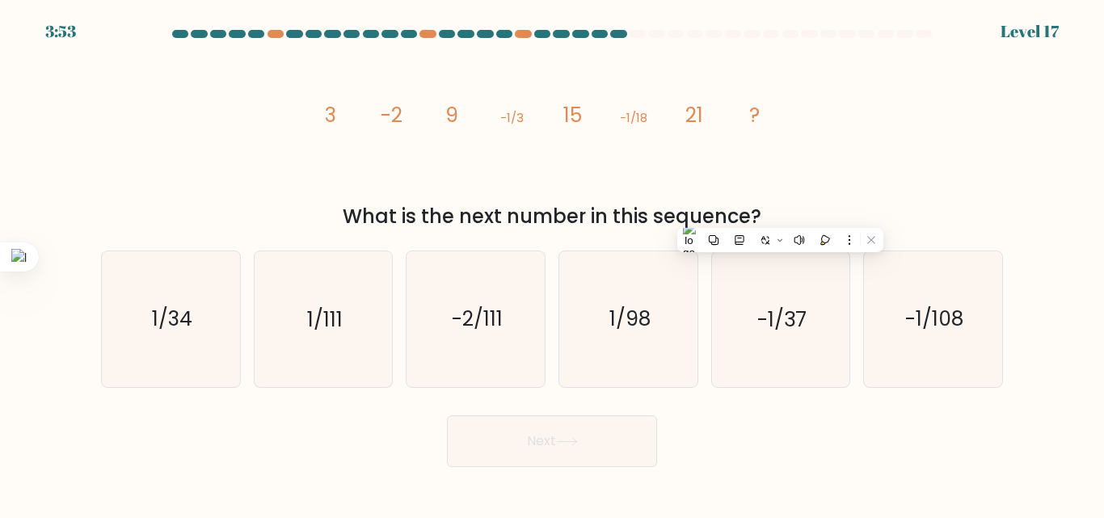
copy div "3 -2 9 -1/3 15 -1/18 21 ? What is the next number in this sequence?"
click at [923, 281] on icon "-1/108" at bounding box center [932, 318] width 135 height 135
click at [553, 263] on input "f. -1/108" at bounding box center [552, 261] width 1 height 4
radio input "true"
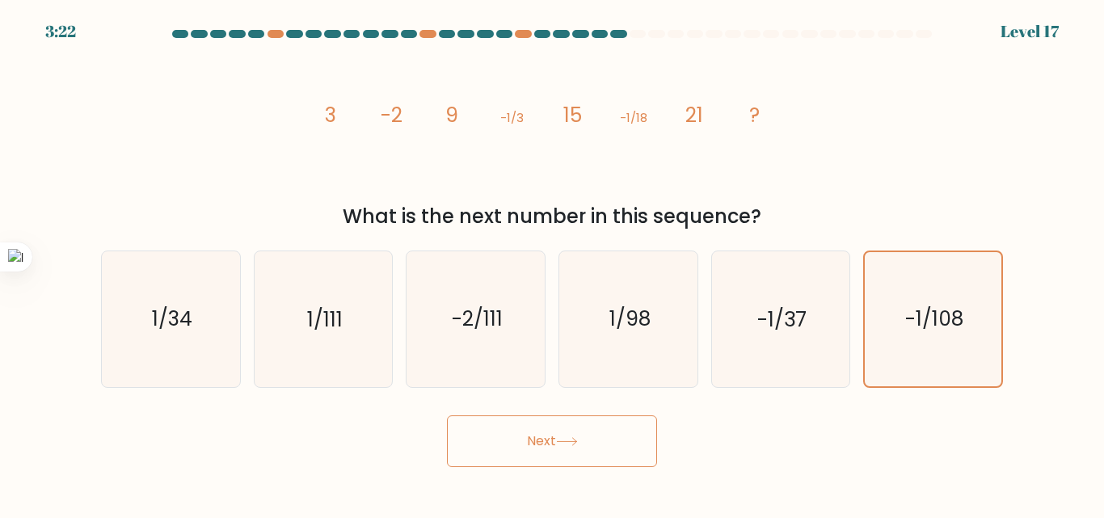
click at [602, 436] on button "Next" at bounding box center [552, 441] width 210 height 52
click at [625, 432] on button "Next" at bounding box center [552, 441] width 210 height 52
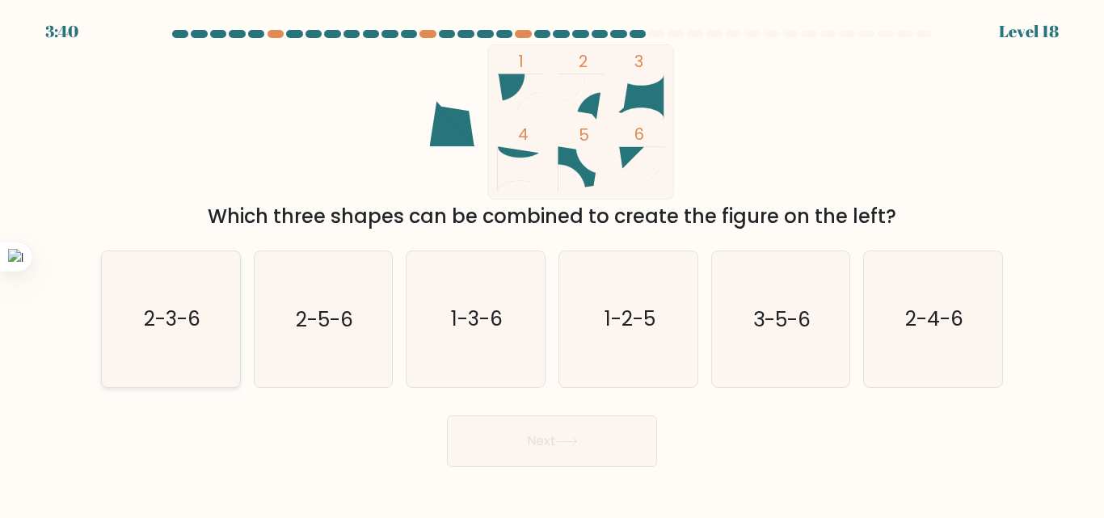
click at [141, 360] on icon "2-3-6" at bounding box center [170, 318] width 135 height 135
click at [552, 263] on input "a. 2-3-6" at bounding box center [552, 261] width 1 height 4
radio input "true"
click at [505, 437] on button "Next" at bounding box center [552, 441] width 210 height 52
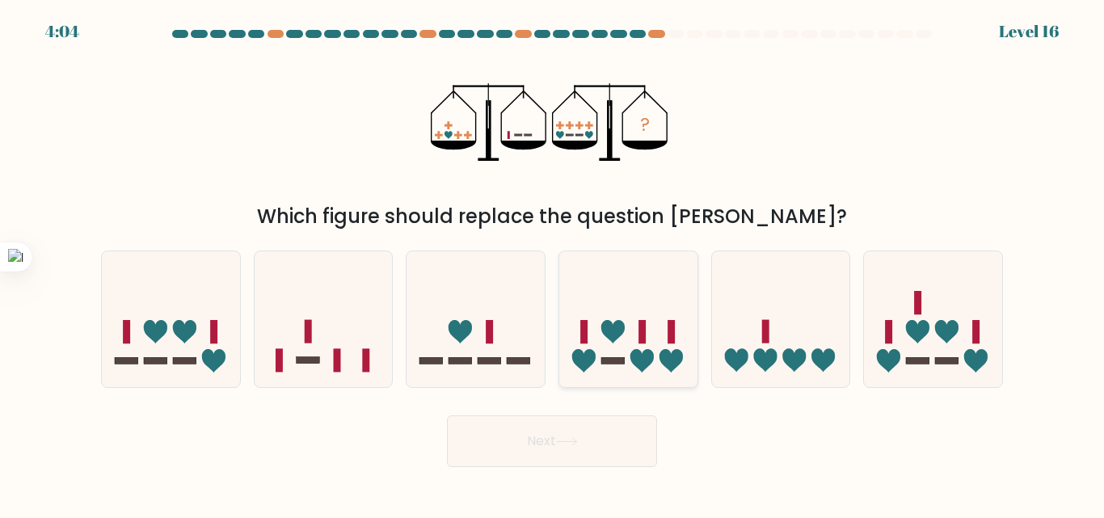
click at [652, 326] on icon at bounding box center [628, 319] width 138 height 114
click at [553, 263] on input "d." at bounding box center [552, 261] width 1 height 4
radio input "true"
click at [566, 458] on button "Next" at bounding box center [552, 441] width 210 height 52
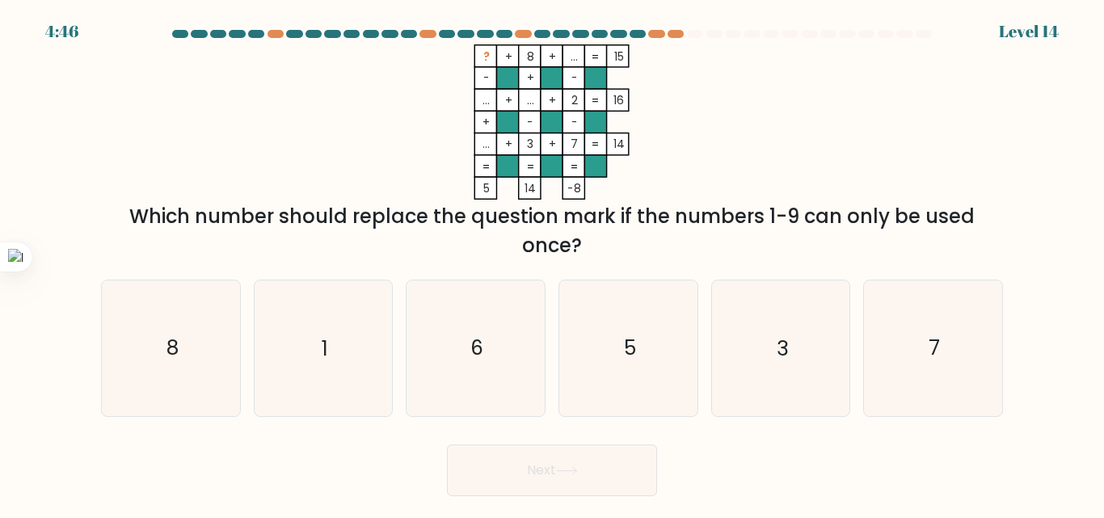
click at [659, 27] on div "4:46 Level 14" at bounding box center [552, 22] width 1104 height 44
click at [697, 44] on div at bounding box center [551, 37] width 921 height 15
drag, startPoint x: 1059, startPoint y: 24, endPoint x: 996, endPoint y: 35, distance: 63.9
click at [990, 34] on body "4:42 Level 14" at bounding box center [552, 259] width 1104 height 518
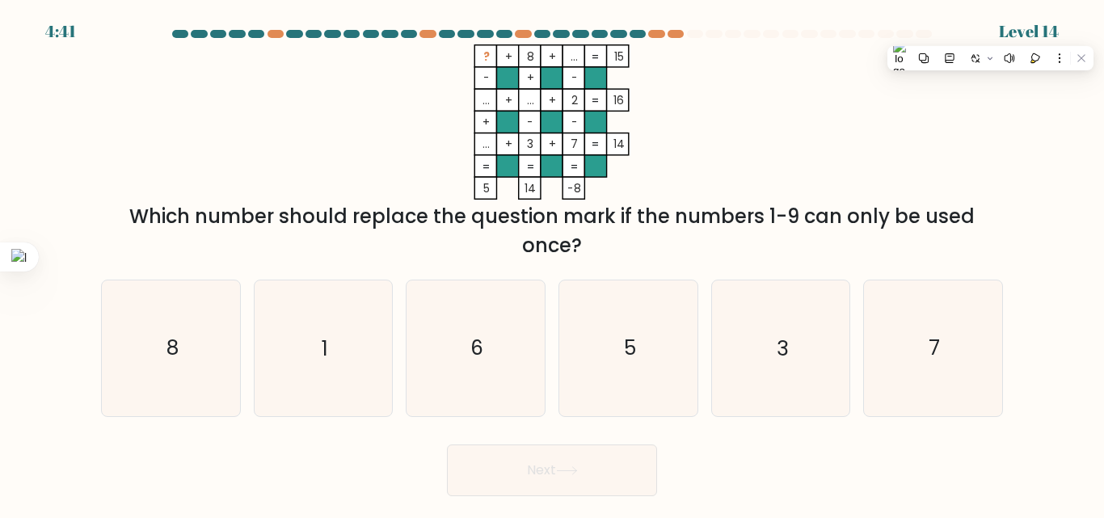
click at [1032, 32] on form at bounding box center [552, 263] width 1104 height 466
drag, startPoint x: 1067, startPoint y: 35, endPoint x: 999, endPoint y: 48, distance: 69.3
click at [999, 48] on form at bounding box center [552, 263] width 1104 height 466
click at [634, 40] on div at bounding box center [551, 37] width 921 height 15
click at [640, 32] on div at bounding box center [638, 34] width 16 height 8
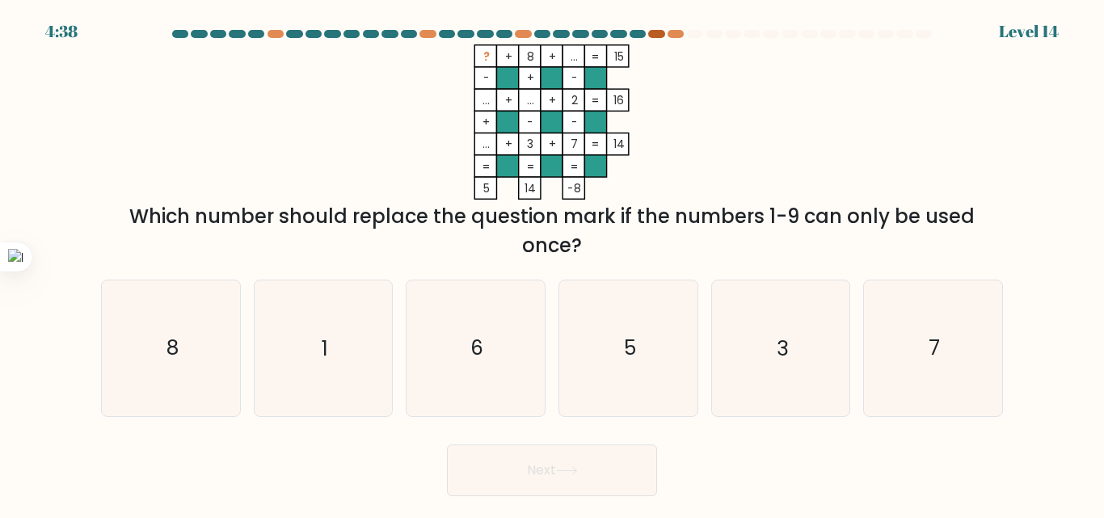
click at [661, 31] on div at bounding box center [656, 34] width 16 height 8
click at [672, 33] on div at bounding box center [676, 34] width 16 height 8
drag, startPoint x: 1029, startPoint y: 29, endPoint x: 986, endPoint y: 23, distance: 43.2
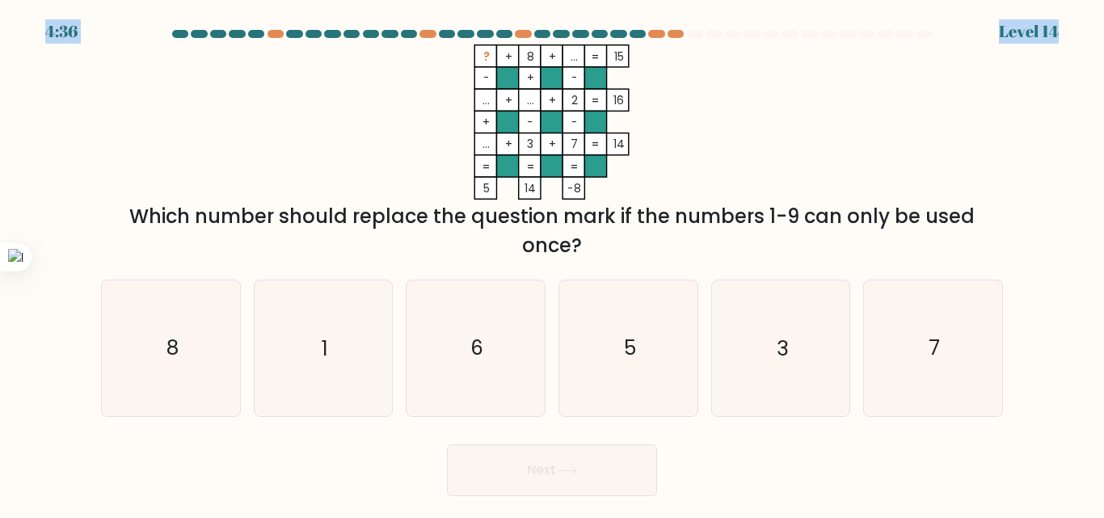
click at [986, 23] on body "4:36 Level 14" at bounding box center [552, 259] width 1104 height 518
click at [710, 183] on icon "? + 8 + ... 15 - + - ... + ... + 2 16 + - - ... + 3 + 7 = 14 = = = = 5 14 -8 =" at bounding box center [552, 121] width 485 height 155
click at [604, 113] on rect at bounding box center [596, 123] width 22 height 22
click at [651, 400] on icon "5" at bounding box center [628, 347] width 135 height 135
click at [553, 263] on input "d. 5" at bounding box center [552, 261] width 1 height 4
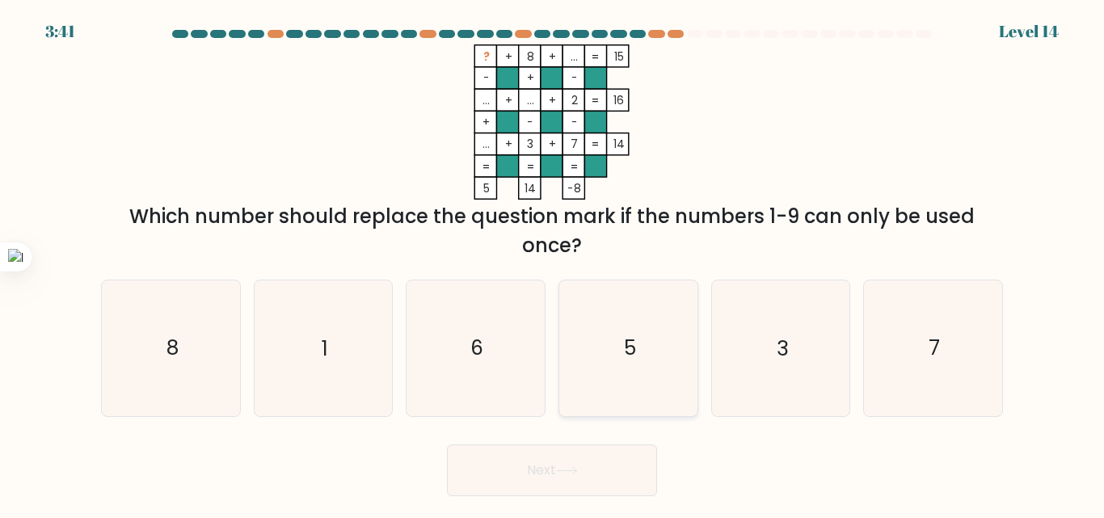
radio input "true"
click at [598, 491] on button "Next" at bounding box center [552, 470] width 210 height 52
click at [615, 473] on button "Next" at bounding box center [552, 470] width 210 height 52
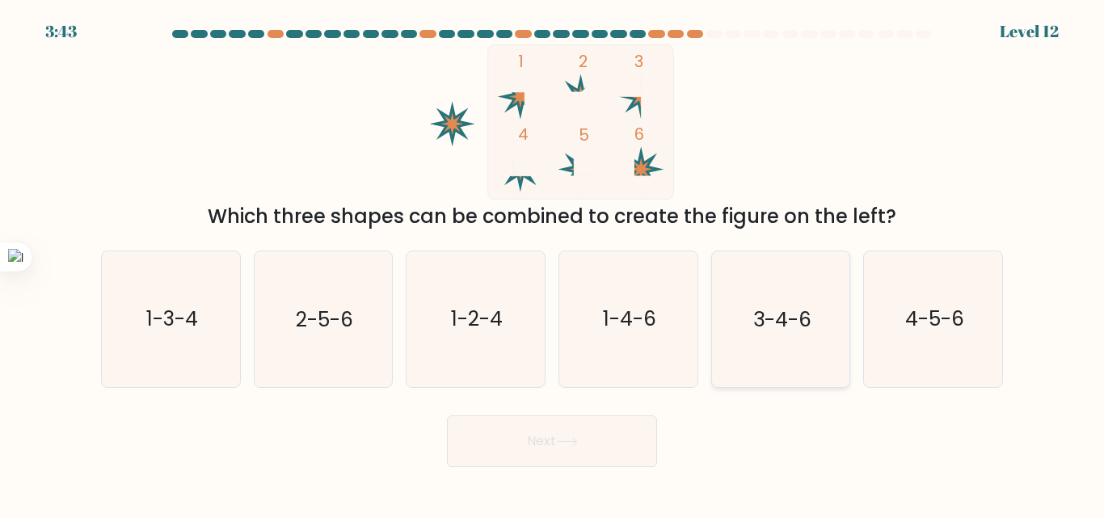
click at [816, 293] on icon "3-4-6" at bounding box center [780, 318] width 135 height 135
click at [553, 263] on input "e. 3-4-6" at bounding box center [552, 261] width 1 height 4
radio input "true"
click at [630, 457] on button "Next" at bounding box center [552, 441] width 210 height 52
click at [575, 444] on icon at bounding box center [567, 441] width 22 height 9
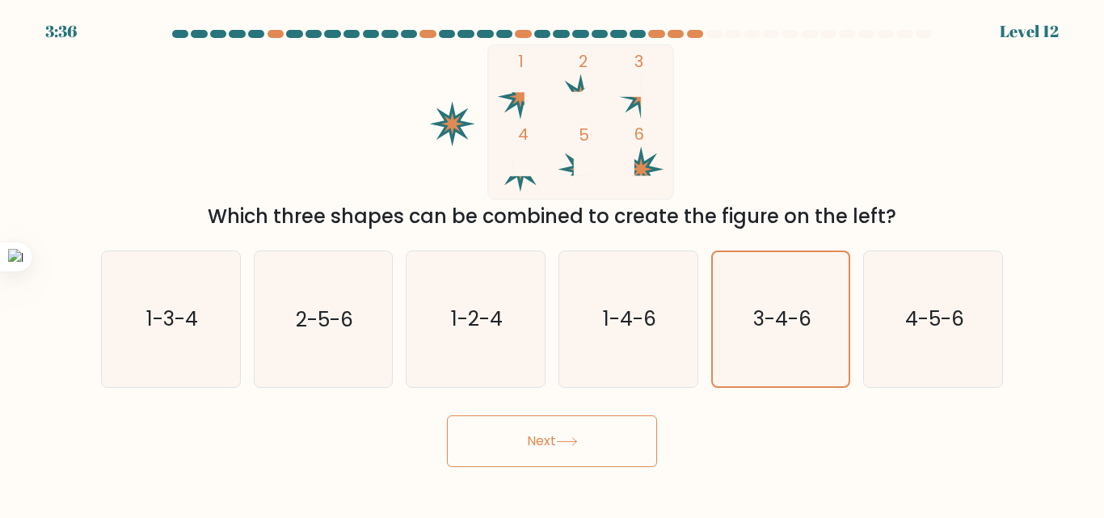
click at [604, 440] on button "Next" at bounding box center [552, 441] width 210 height 52
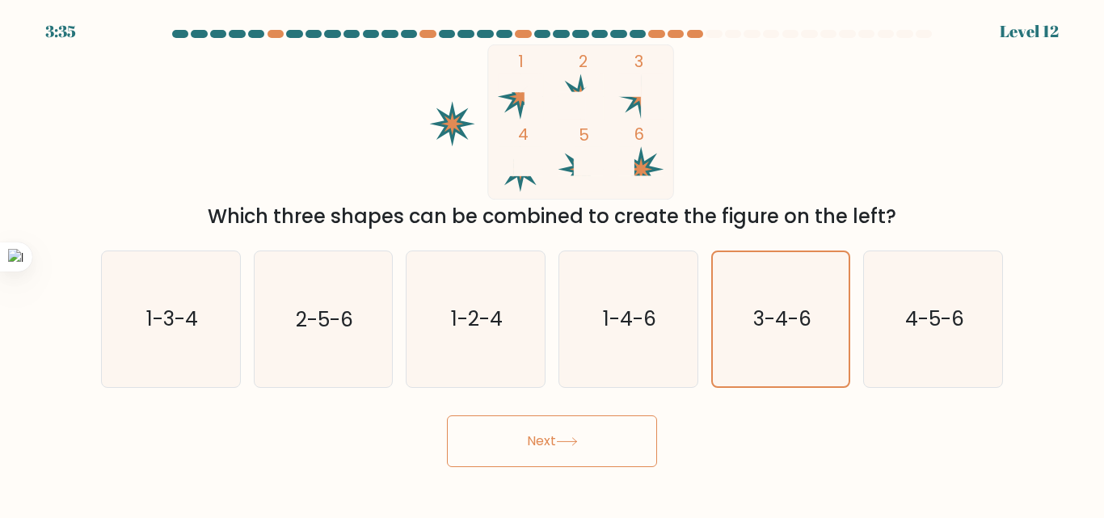
click at [604, 440] on button "Next" at bounding box center [552, 441] width 210 height 52
click at [501, 440] on button "Next" at bounding box center [552, 441] width 210 height 52
click at [782, 347] on icon "3-4-6" at bounding box center [780, 318] width 133 height 133
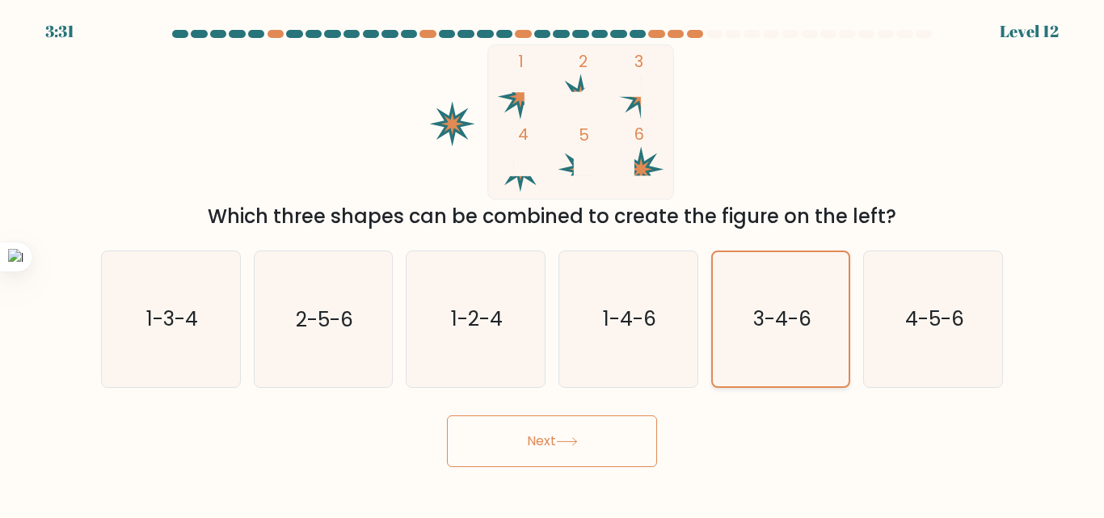
click at [553, 263] on input "e. 3-4-6" at bounding box center [552, 261] width 1 height 4
click at [578, 440] on icon at bounding box center [567, 441] width 22 height 9
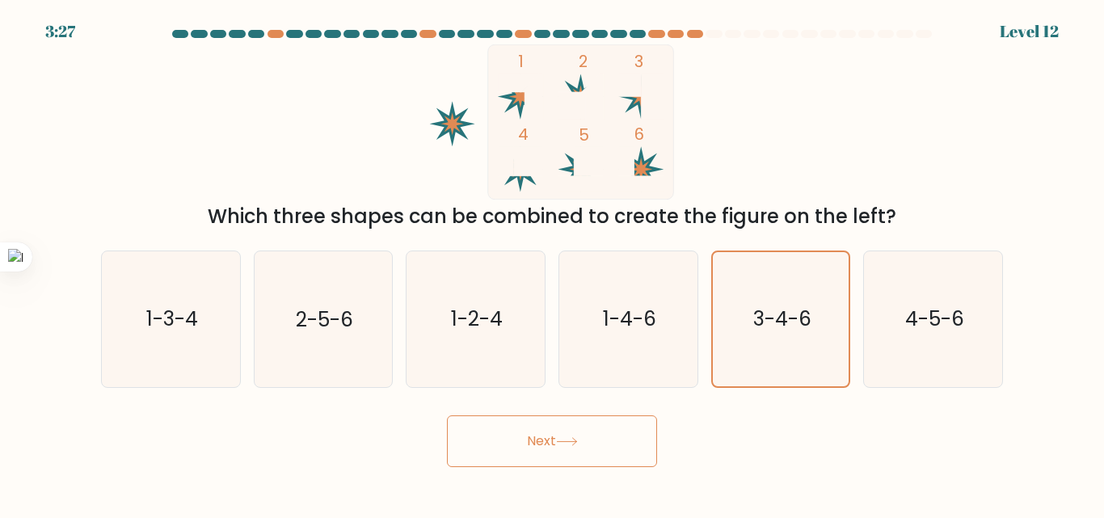
click at [578, 440] on icon at bounding box center [567, 441] width 22 height 9
click at [592, 423] on button "Next" at bounding box center [552, 441] width 210 height 52
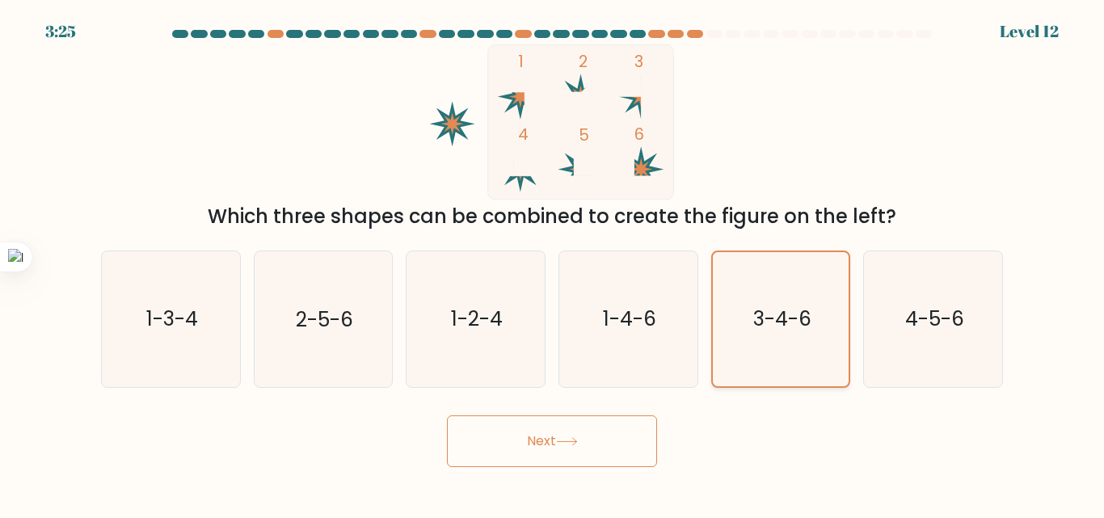
click at [786, 341] on icon "3-4-6" at bounding box center [780, 318] width 133 height 133
click at [553, 263] on input "e. 3-4-6" at bounding box center [552, 261] width 1 height 4
click at [515, 325] on icon "1-2-4" at bounding box center [475, 318] width 135 height 135
click at [552, 263] on input "c. 1-2-4" at bounding box center [552, 261] width 1 height 4
radio input "true"
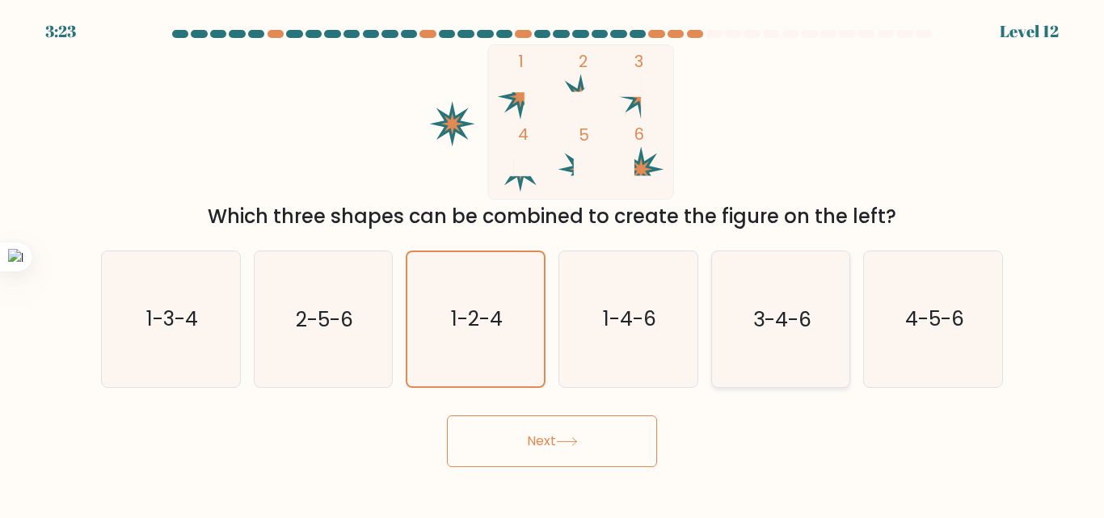
click at [758, 323] on text "3-4-6" at bounding box center [782, 319] width 58 height 28
click at [553, 263] on input "e. 3-4-6" at bounding box center [552, 261] width 1 height 4
radio input "true"
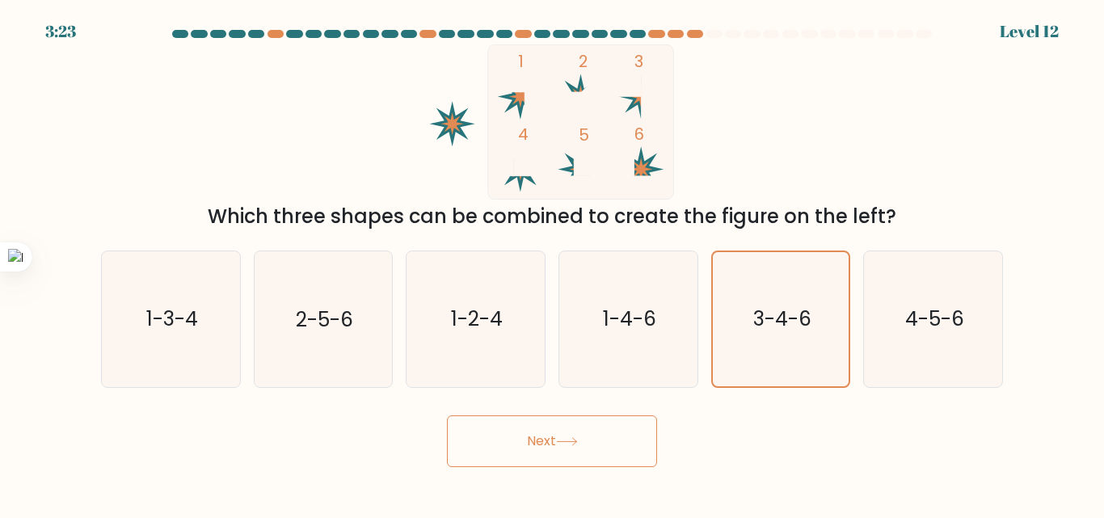
click at [601, 440] on button "Next" at bounding box center [552, 441] width 210 height 52
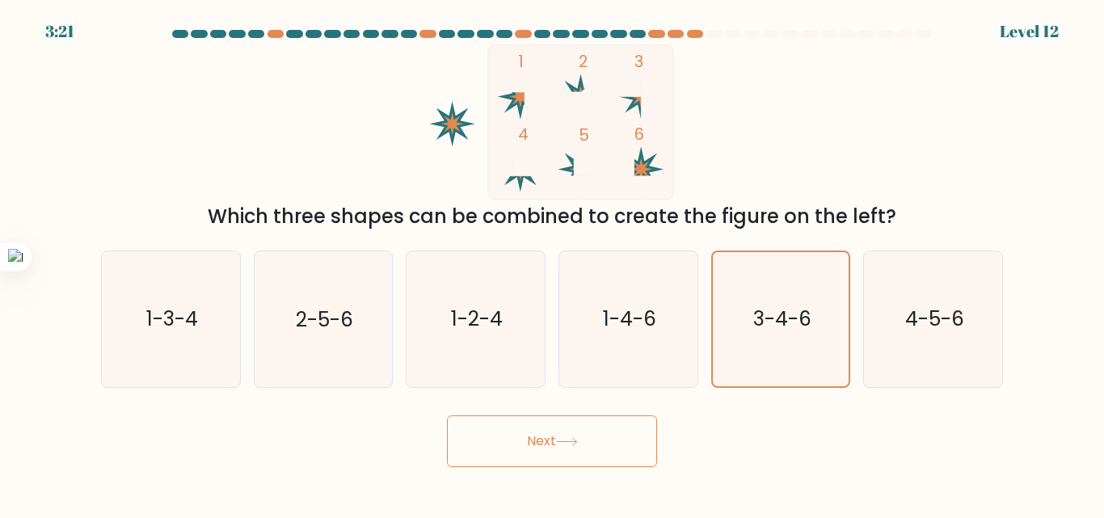
click at [525, 443] on button "Next" at bounding box center [552, 441] width 210 height 52
click at [447, 415] on button "Next" at bounding box center [552, 441] width 210 height 52
click at [600, 350] on icon "1-4-6" at bounding box center [628, 318] width 135 height 135
click at [553, 263] on input "d. 1-4-6" at bounding box center [552, 261] width 1 height 4
radio input "true"
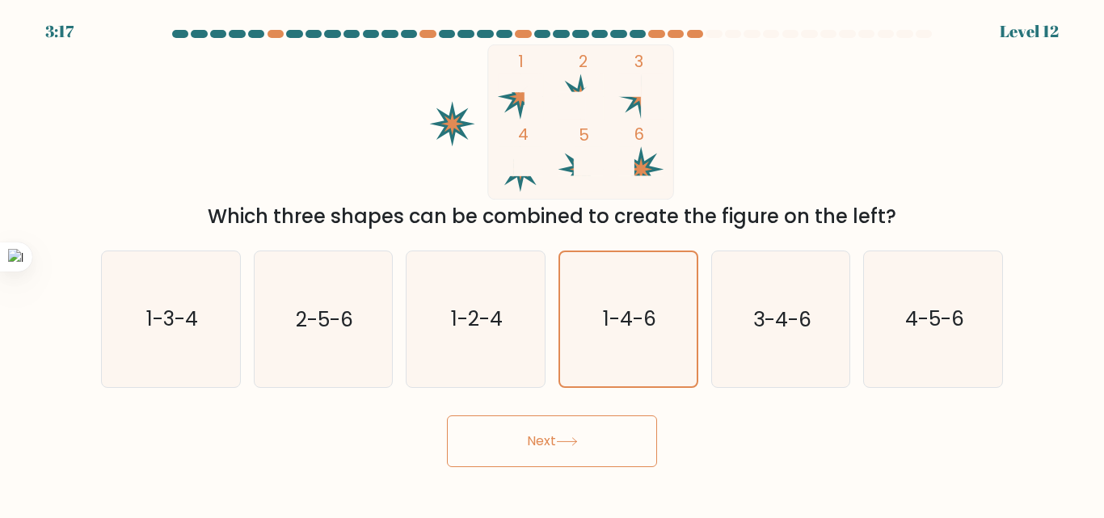
click at [581, 455] on button "Next" at bounding box center [552, 441] width 210 height 52
click at [734, 335] on icon "3-4-6" at bounding box center [780, 318] width 135 height 135
click at [553, 263] on input "e. 3-4-6" at bounding box center [552, 261] width 1 height 4
radio input "true"
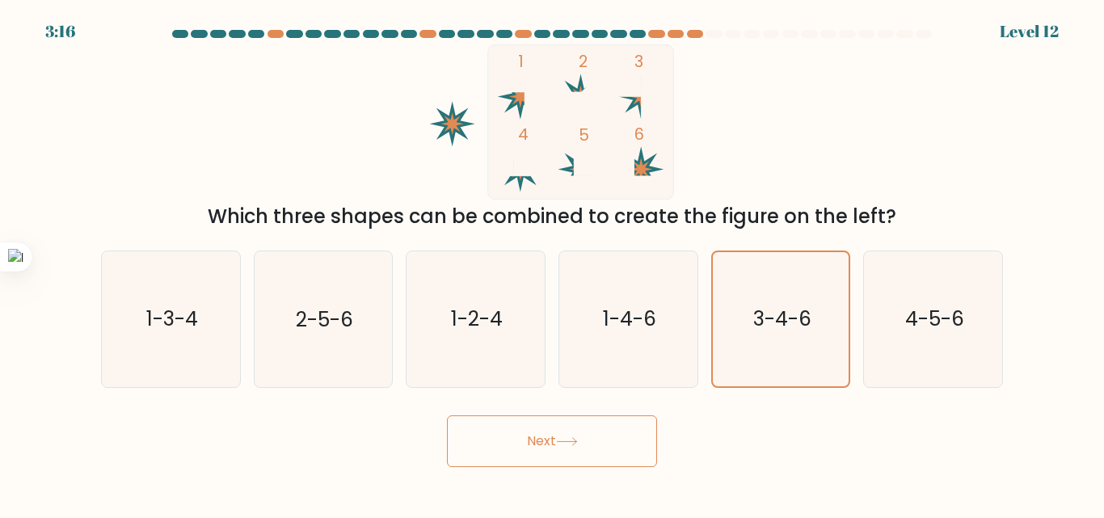
click at [617, 462] on button "Next" at bounding box center [552, 441] width 210 height 52
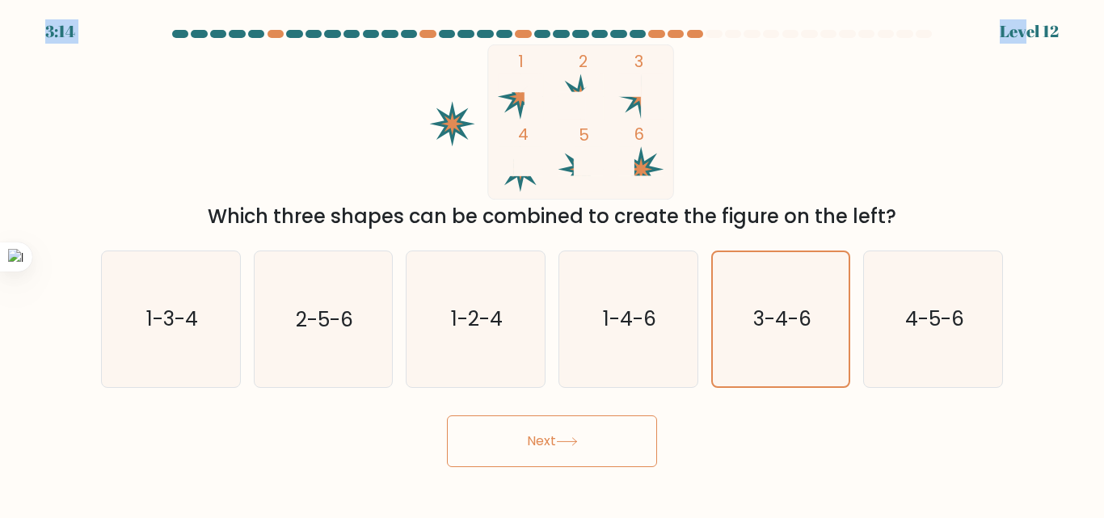
drag, startPoint x: 1023, startPoint y: 28, endPoint x: 861, endPoint y: 18, distance: 162.8
click at [861, 18] on div "3:14 Level 12" at bounding box center [552, 9] width 1104 height 19
click at [281, 120] on div "1 2 3 4 5 6 Which three shapes can be combined to create the figure on the left?" at bounding box center [551, 137] width 921 height 187
click at [776, 273] on icon "3-4-6" at bounding box center [780, 318] width 133 height 133
click at [553, 263] on input "e. 3-4-6" at bounding box center [552, 261] width 1 height 4
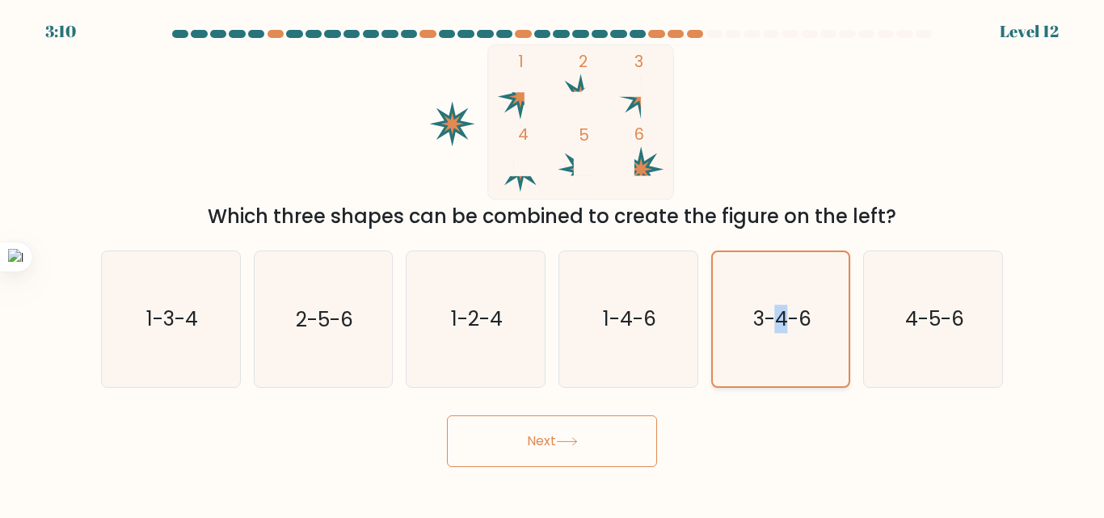
click at [776, 273] on icon "3-4-6" at bounding box center [780, 318] width 133 height 133
click at [553, 263] on input "e. 3-4-6" at bounding box center [552, 261] width 1 height 4
click at [776, 273] on icon "3-4-6" at bounding box center [780, 318] width 133 height 133
click at [553, 263] on input "e. 3-4-6" at bounding box center [552, 261] width 1 height 4
click at [563, 169] on icon at bounding box center [580, 169] width 45 height 45
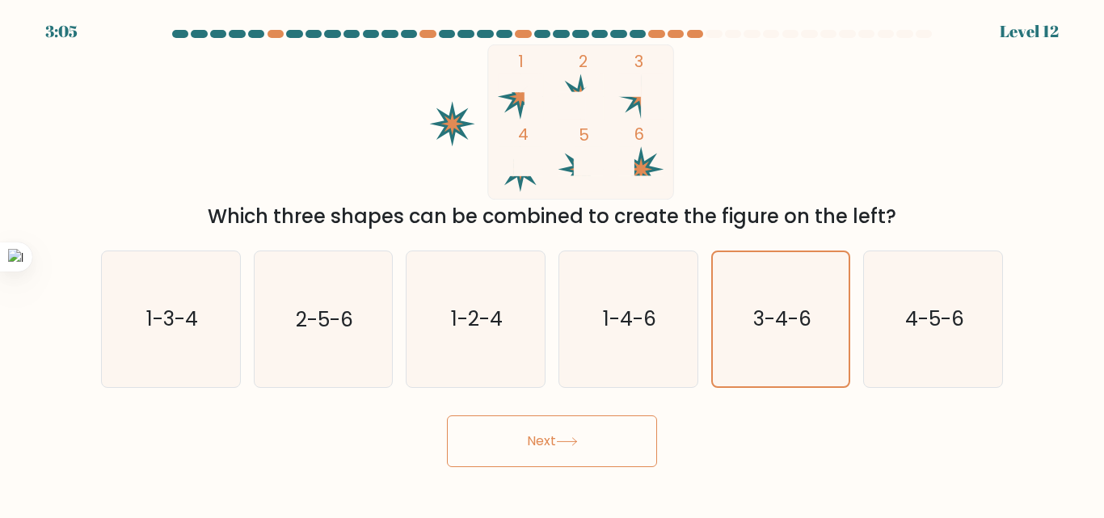
click at [566, 432] on button "Next" at bounding box center [552, 441] width 210 height 52
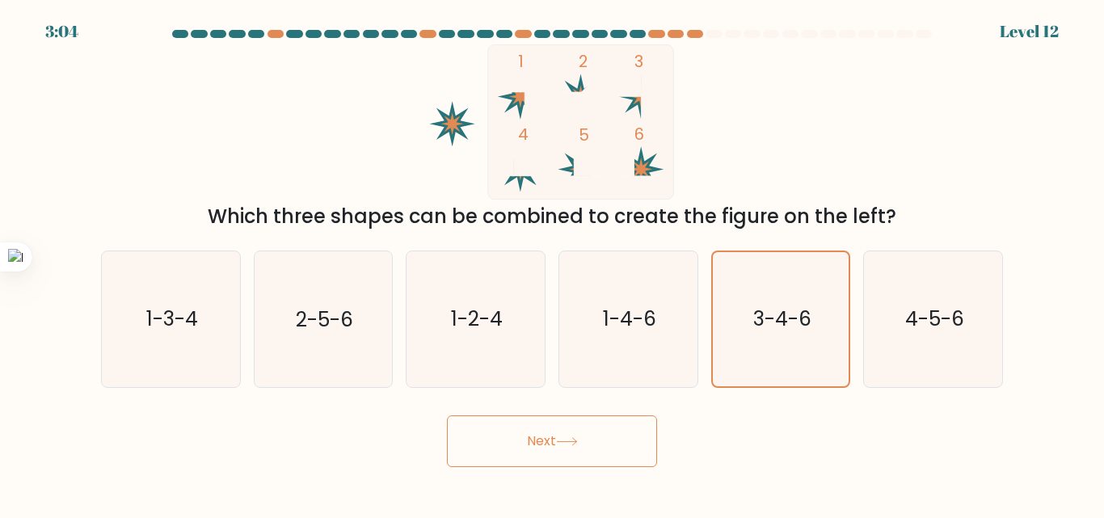
click at [566, 432] on button "Next" at bounding box center [552, 441] width 210 height 52
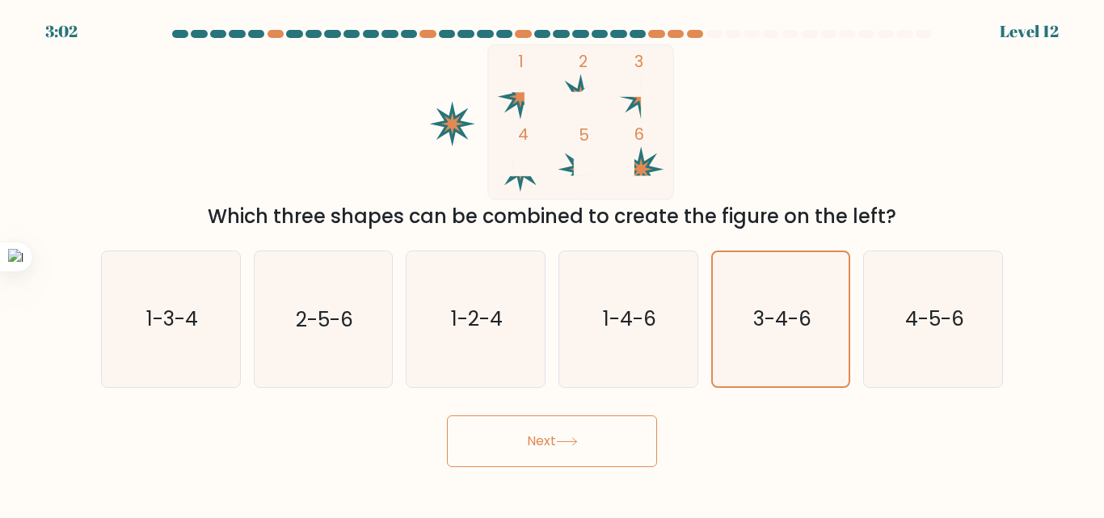
click at [566, 432] on button "Next" at bounding box center [552, 441] width 210 height 52
click at [511, 440] on button "Next" at bounding box center [552, 441] width 210 height 52
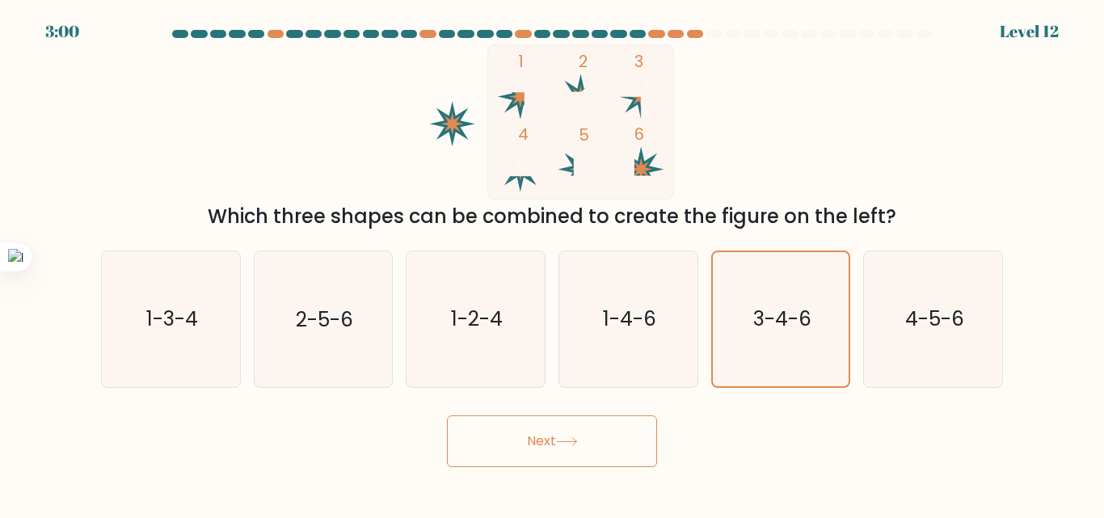
click at [511, 440] on button "Next" at bounding box center [552, 441] width 210 height 52
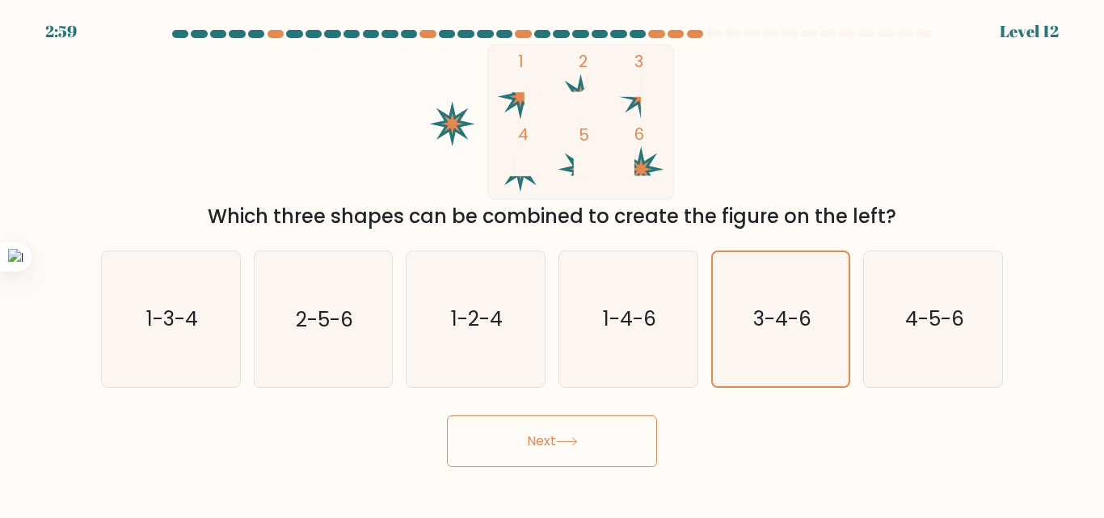
click at [511, 440] on button "Next" at bounding box center [552, 441] width 210 height 52
drag, startPoint x: 547, startPoint y: 23, endPoint x: 643, endPoint y: 111, distance: 130.4
click at [643, 111] on body "2:57 Level 12" at bounding box center [552, 259] width 1104 height 518
click at [644, 99] on rect at bounding box center [653, 96] width 23 height 45
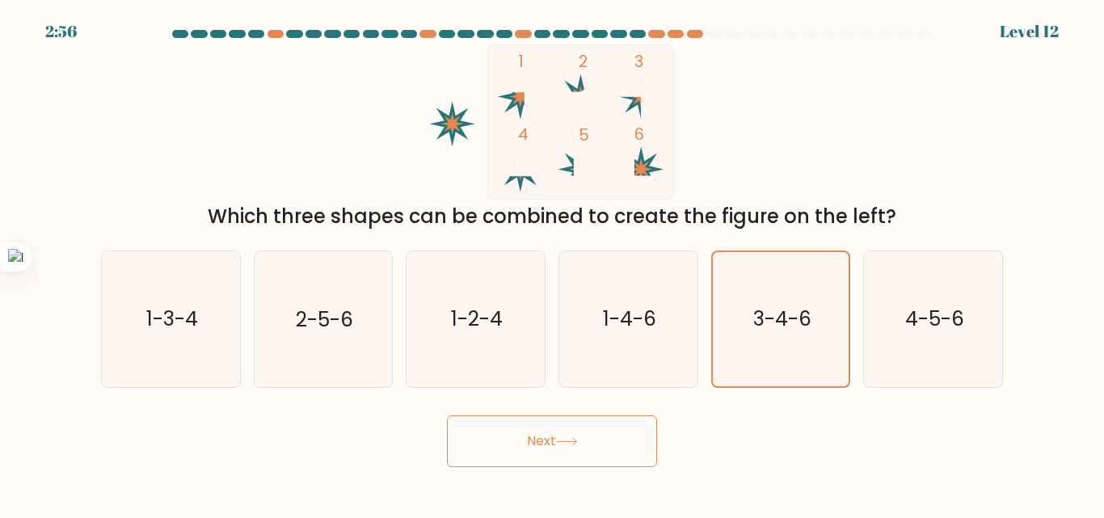
click at [737, 241] on div "a. 1-3-4 b. 2-5-6 c. 1-2-4 d. 1-4-6" at bounding box center [552, 313] width 915 height 150
click at [676, 297] on icon "1-4-6" at bounding box center [628, 318] width 135 height 135
click at [553, 263] on input "d. 1-4-6" at bounding box center [552, 261] width 1 height 4
radio input "true"
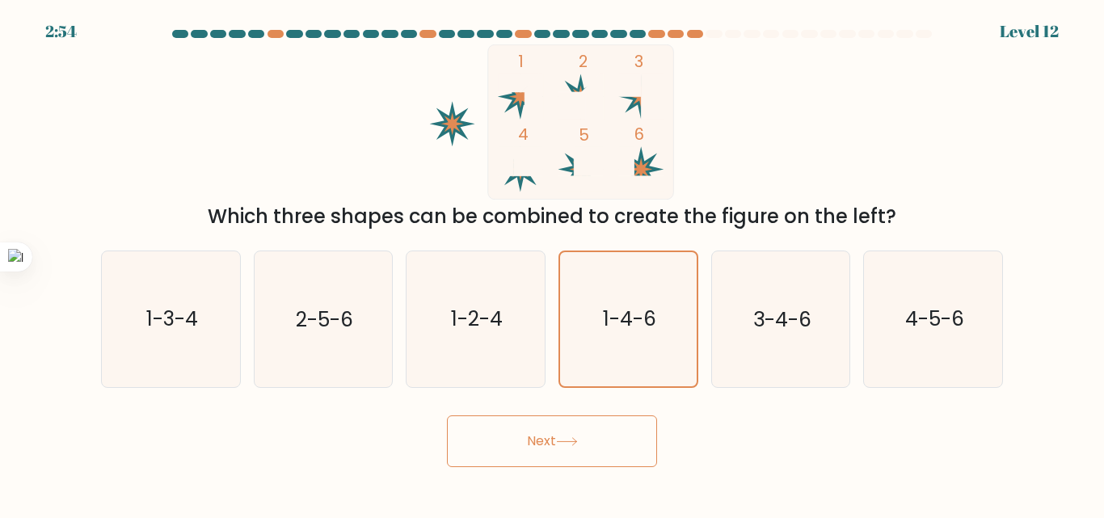
click at [603, 436] on button "Next" at bounding box center [552, 441] width 210 height 52
drag, startPoint x: 603, startPoint y: 436, endPoint x: 709, endPoint y: 355, distance: 133.7
click at [709, 355] on form at bounding box center [552, 248] width 1104 height 437
click at [709, 355] on div "e. 3-4-6" at bounding box center [781, 319] width 153 height 137
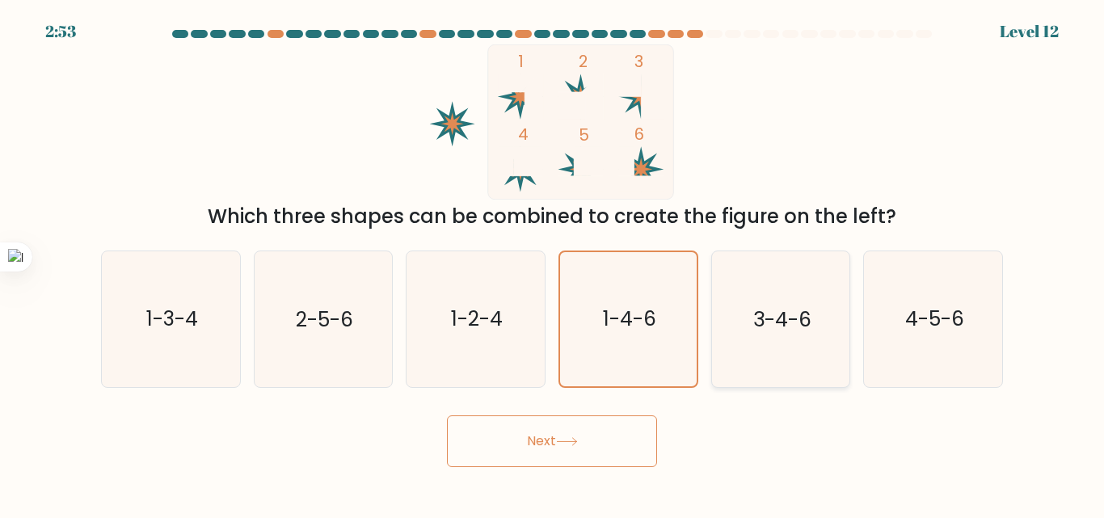
click at [731, 350] on icon "3-4-6" at bounding box center [780, 318] width 135 height 135
click at [553, 263] on input "e. 3-4-6" at bounding box center [552, 261] width 1 height 4
radio input "true"
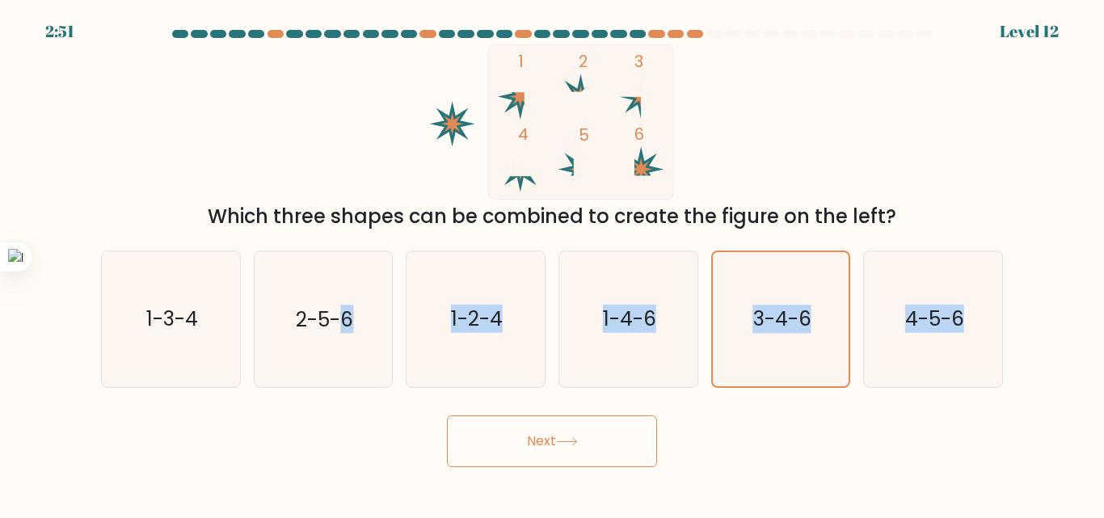
drag, startPoint x: 347, startPoint y: 333, endPoint x: 606, endPoint y: 473, distance: 294.0
click at [606, 473] on body "2:51 Level 12" at bounding box center [552, 259] width 1104 height 518
click at [537, 449] on button "Next" at bounding box center [552, 441] width 210 height 52
click at [361, 342] on icon "2-5-6" at bounding box center [322, 318] width 135 height 135
click at [552, 263] on input "b. 2-5-6" at bounding box center [552, 261] width 1 height 4
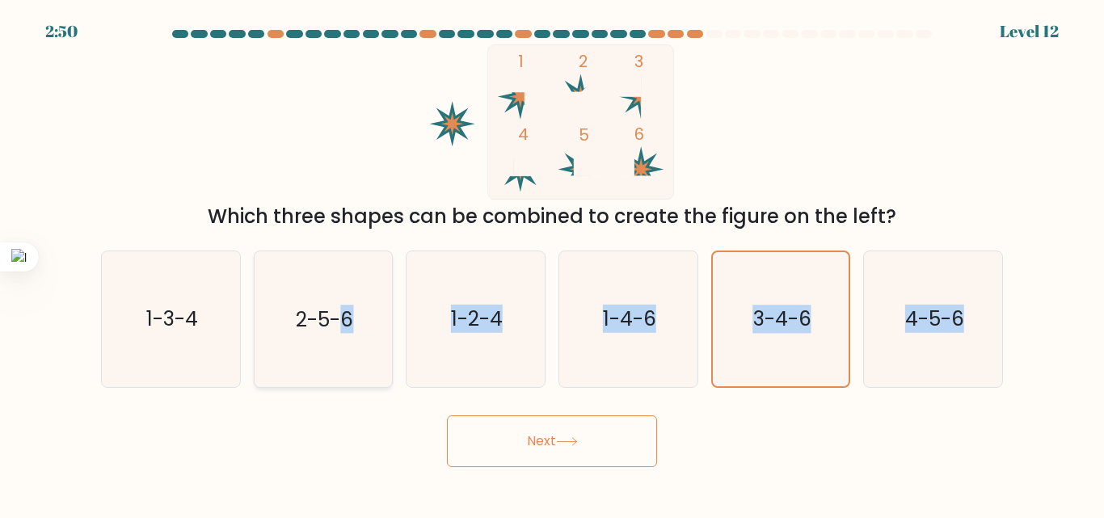
radio input "true"
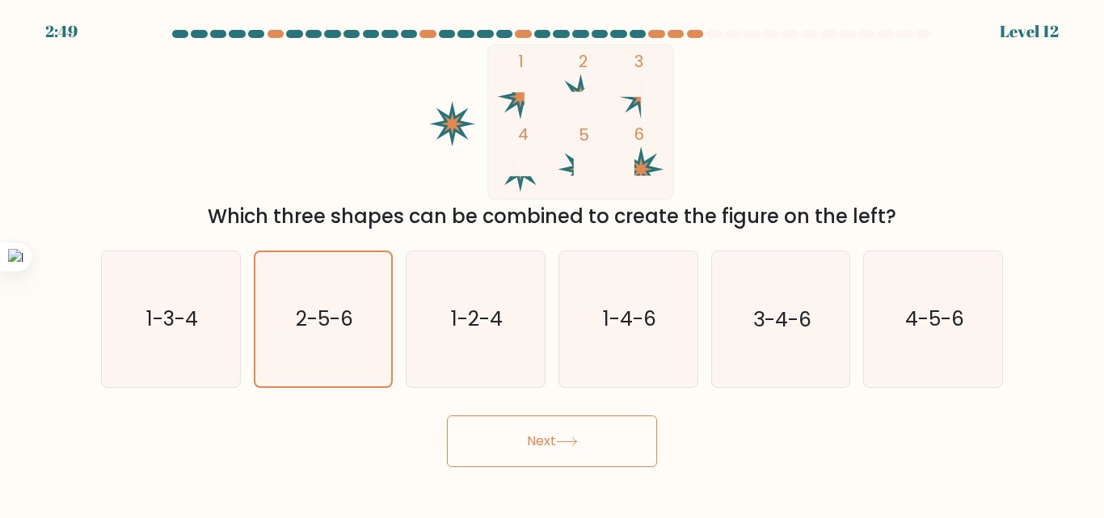
click at [506, 457] on button "Next" at bounding box center [552, 441] width 210 height 52
click at [721, 321] on icon "3-4-6" at bounding box center [780, 318] width 135 height 135
click at [553, 263] on input "e. 3-4-6" at bounding box center [552, 261] width 1 height 4
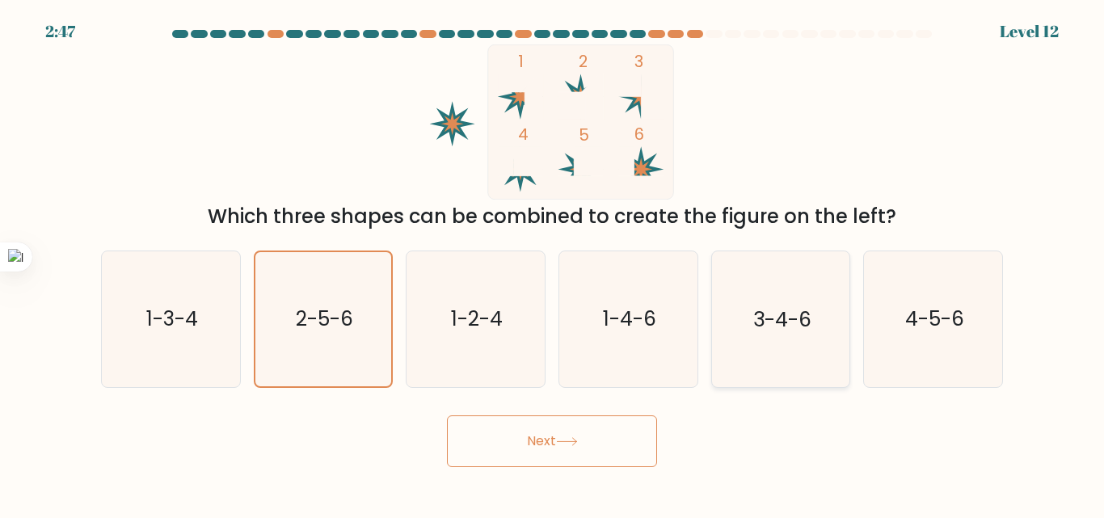
radio input "true"
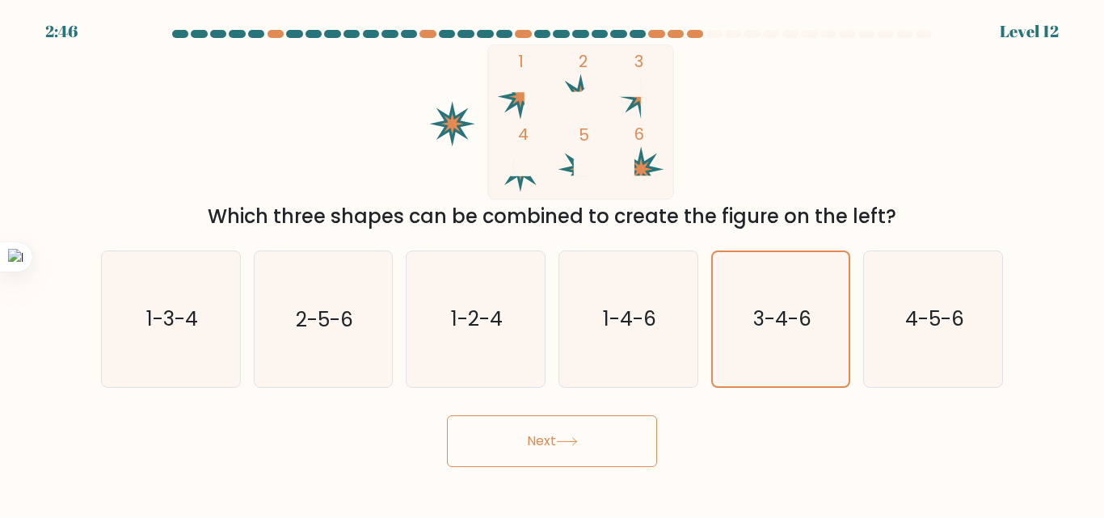
click at [615, 444] on button "Next" at bounding box center [552, 441] width 210 height 52
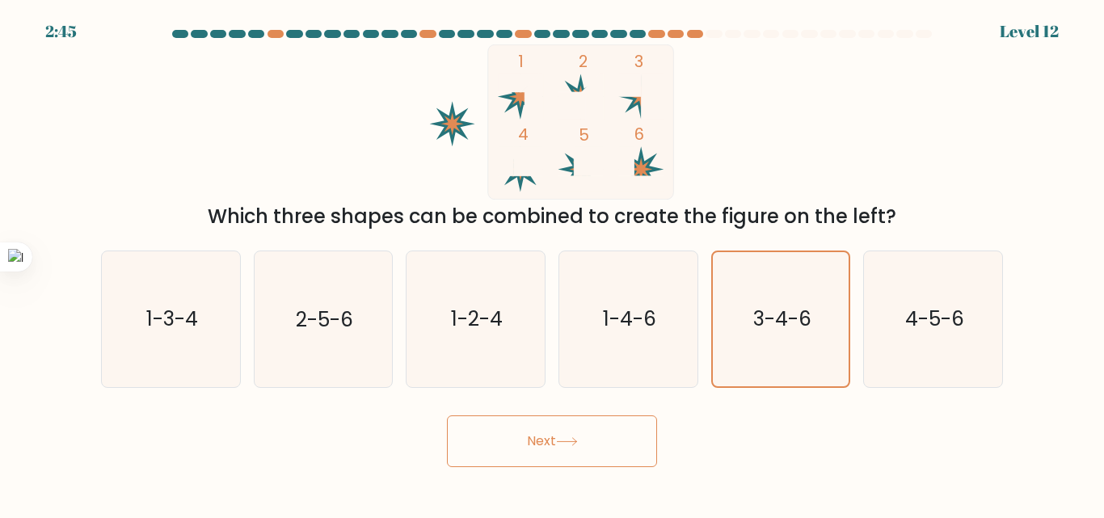
click at [615, 444] on button "Next" at bounding box center [552, 441] width 210 height 52
